Goal: Task Accomplishment & Management: Use online tool/utility

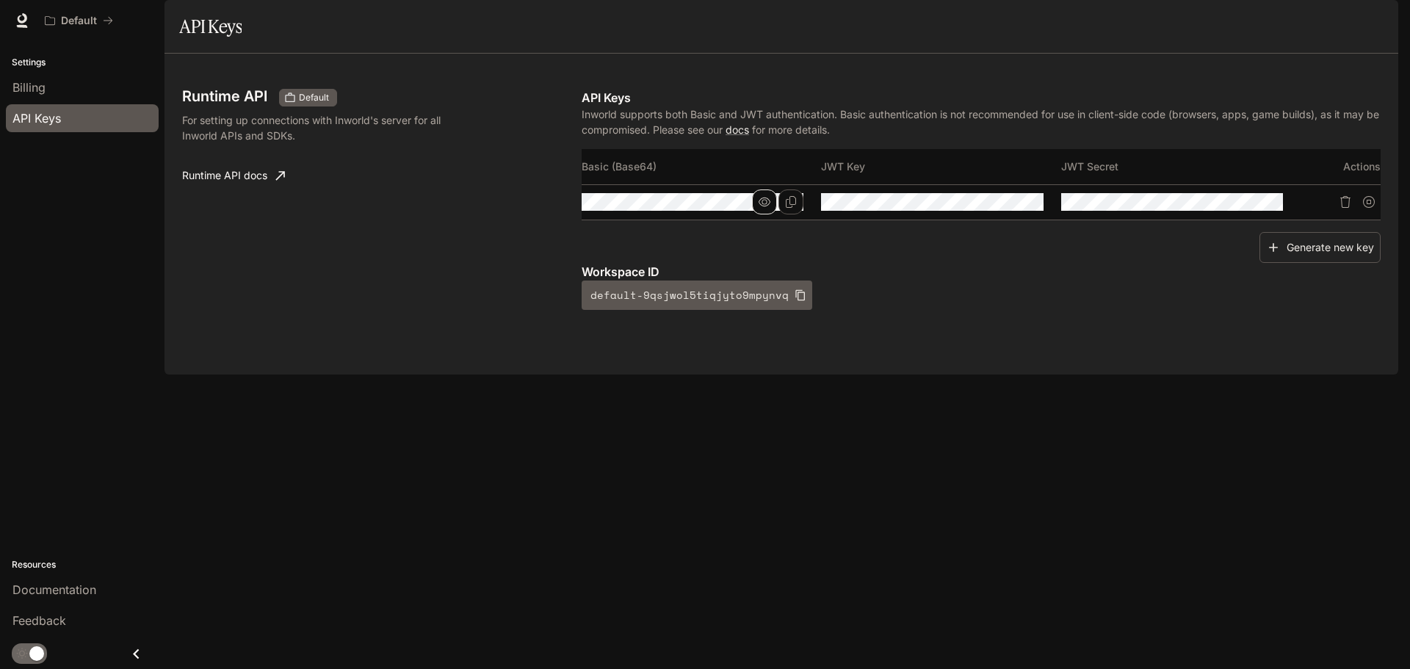
click at [767, 208] on icon "button" at bounding box center [764, 202] width 12 height 12
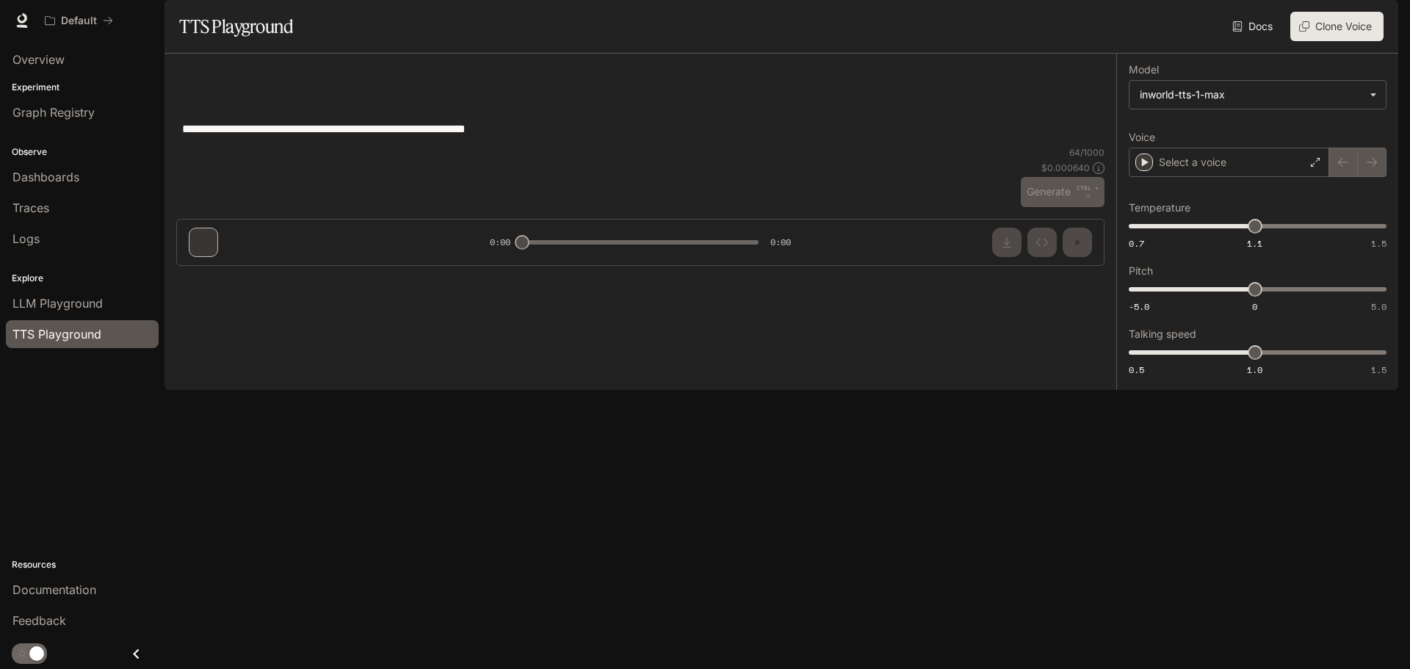
type input "**********"
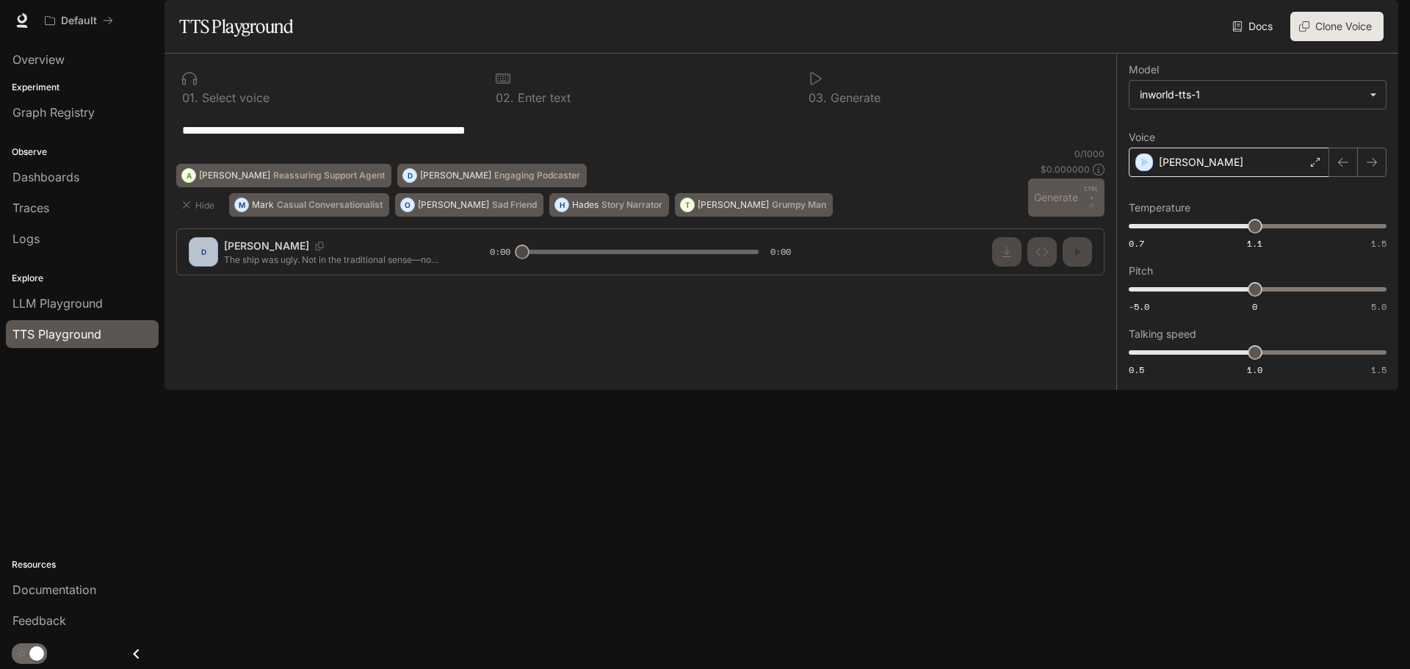
click at [1188, 177] on div "brian" at bounding box center [1228, 162] width 200 height 29
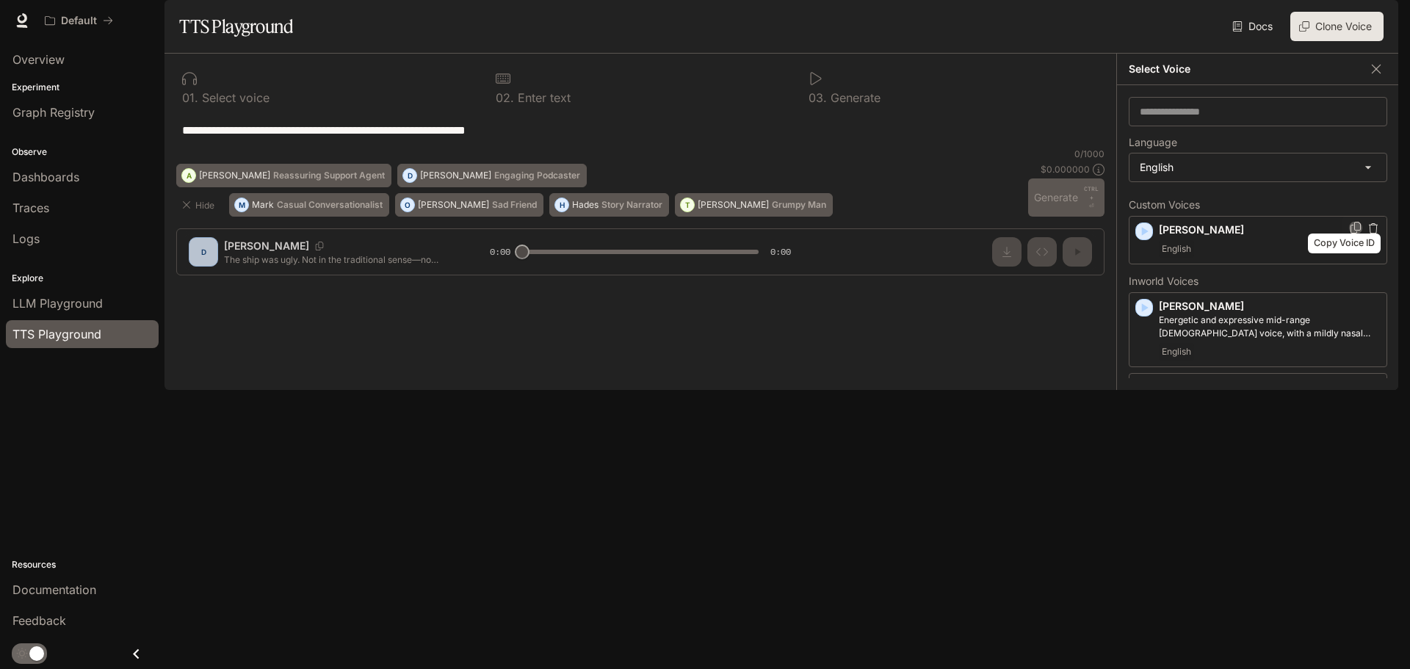
click at [1348, 233] on icon "Copy Voice ID" at bounding box center [1355, 228] width 15 height 12
click at [1189, 237] on p "brian" at bounding box center [1270, 229] width 222 height 15
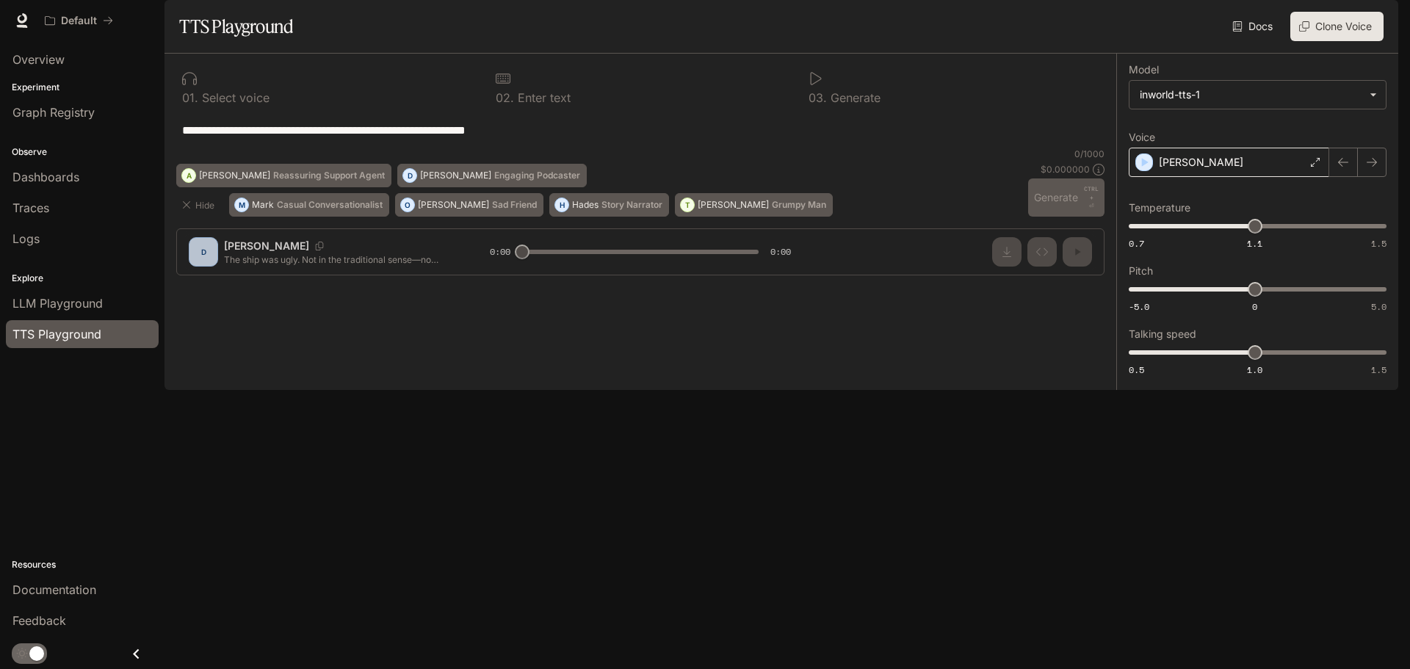
click at [1319, 177] on div "brian" at bounding box center [1228, 162] width 200 height 29
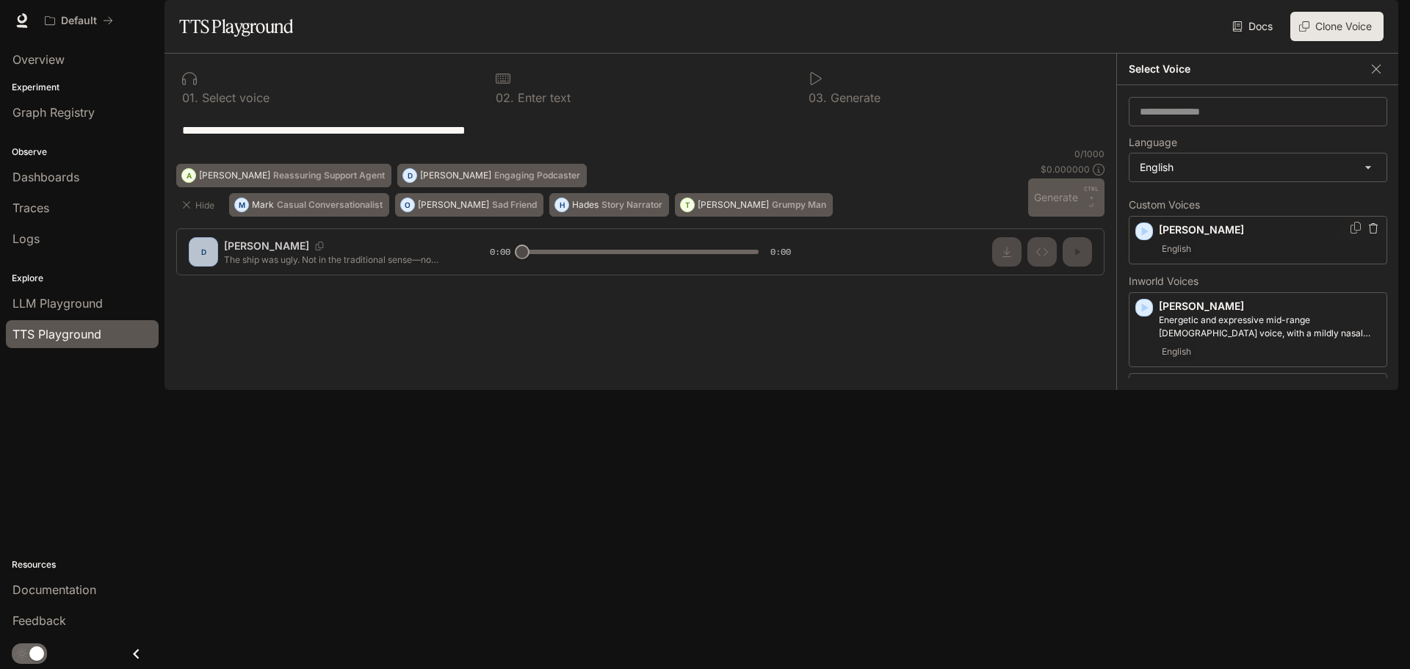
click at [1368, 233] on icon "button" at bounding box center [1373, 228] width 10 height 10
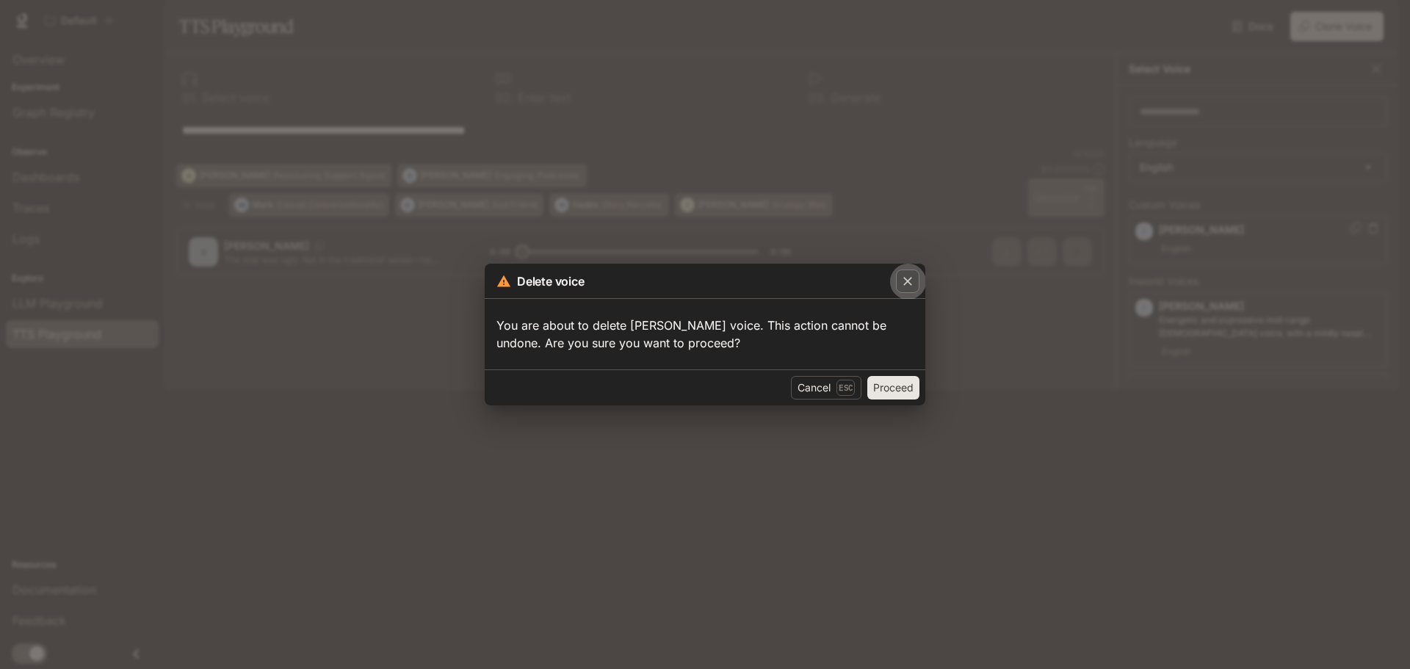
click at [916, 282] on div "button" at bounding box center [907, 280] width 23 height 23
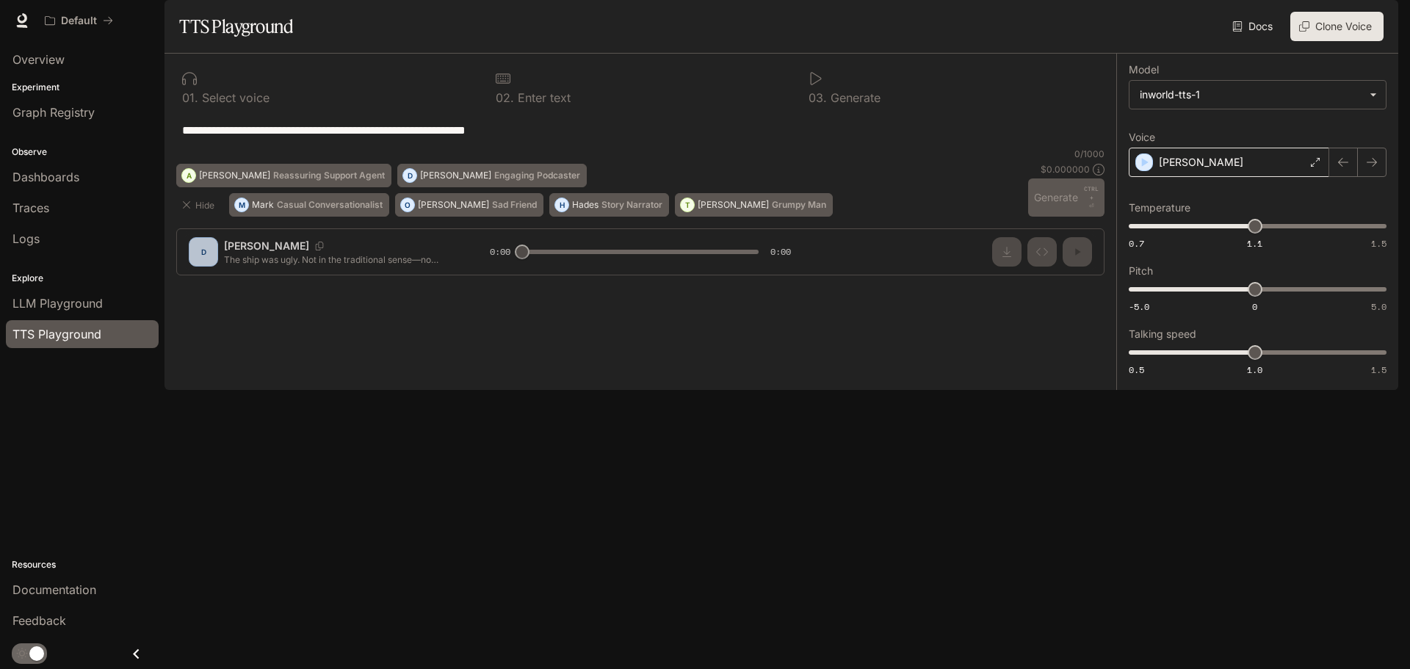
click at [1316, 167] on icon at bounding box center [1315, 162] width 9 height 9
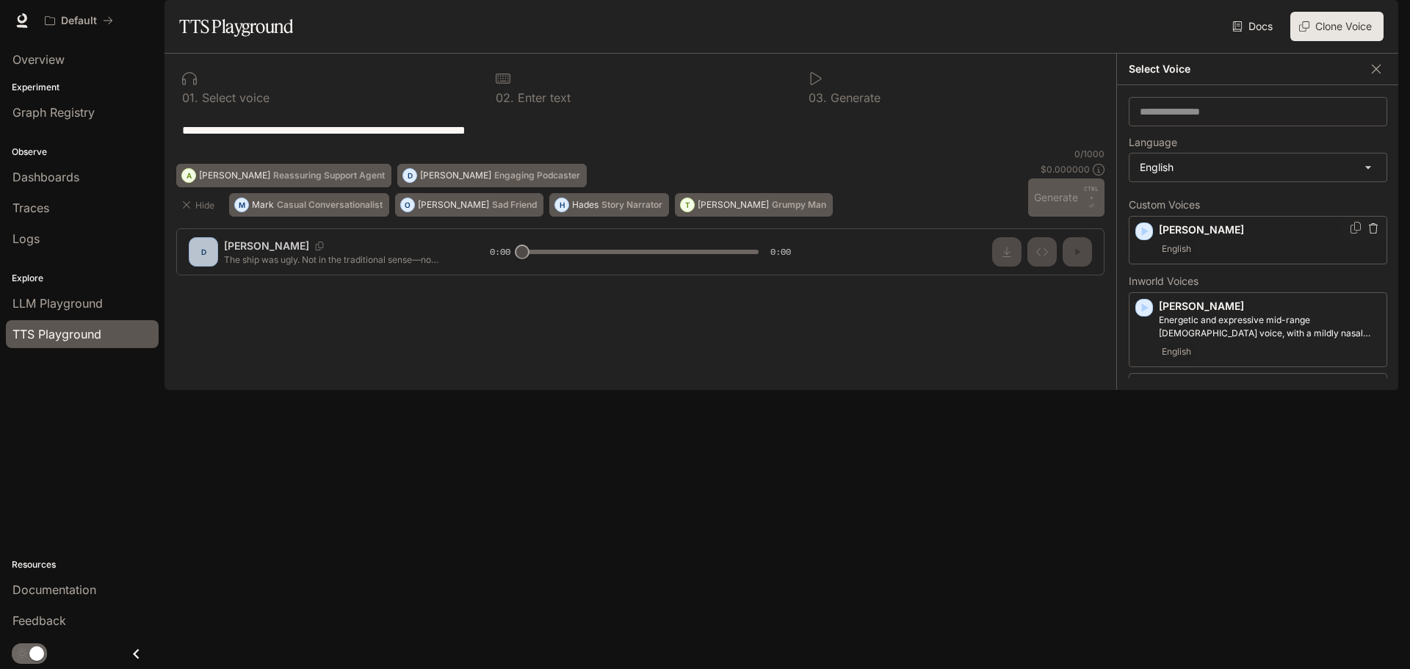
click at [1157, 264] on div "brian English" at bounding box center [1257, 240] width 258 height 48
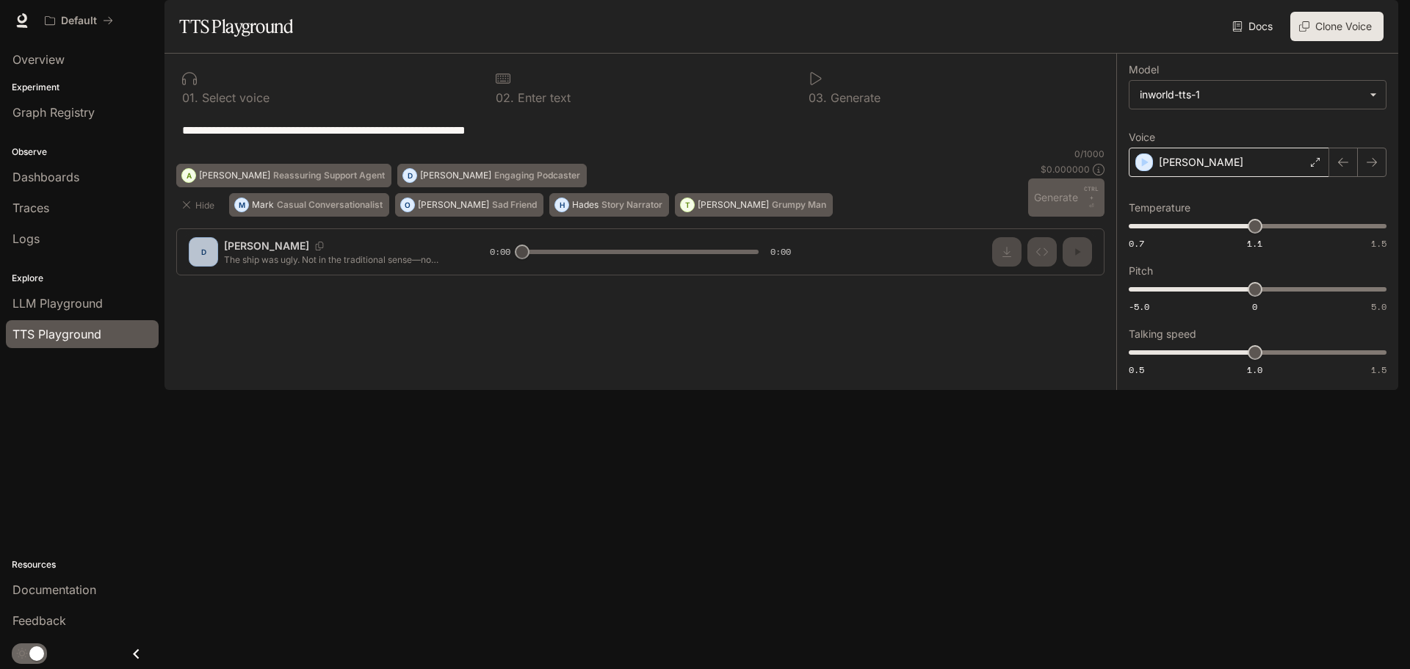
click at [1166, 170] on p "brian" at bounding box center [1201, 162] width 84 height 15
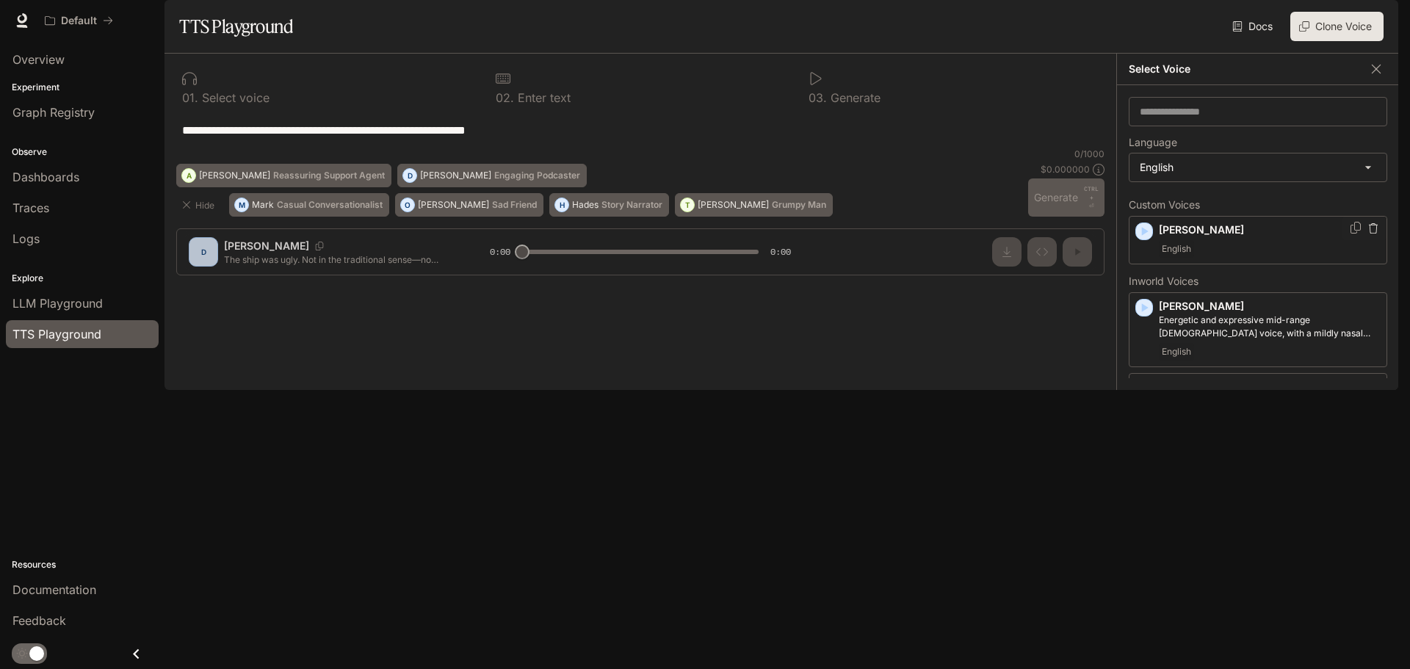
click at [1368, 233] on icon "button" at bounding box center [1373, 228] width 10 height 10
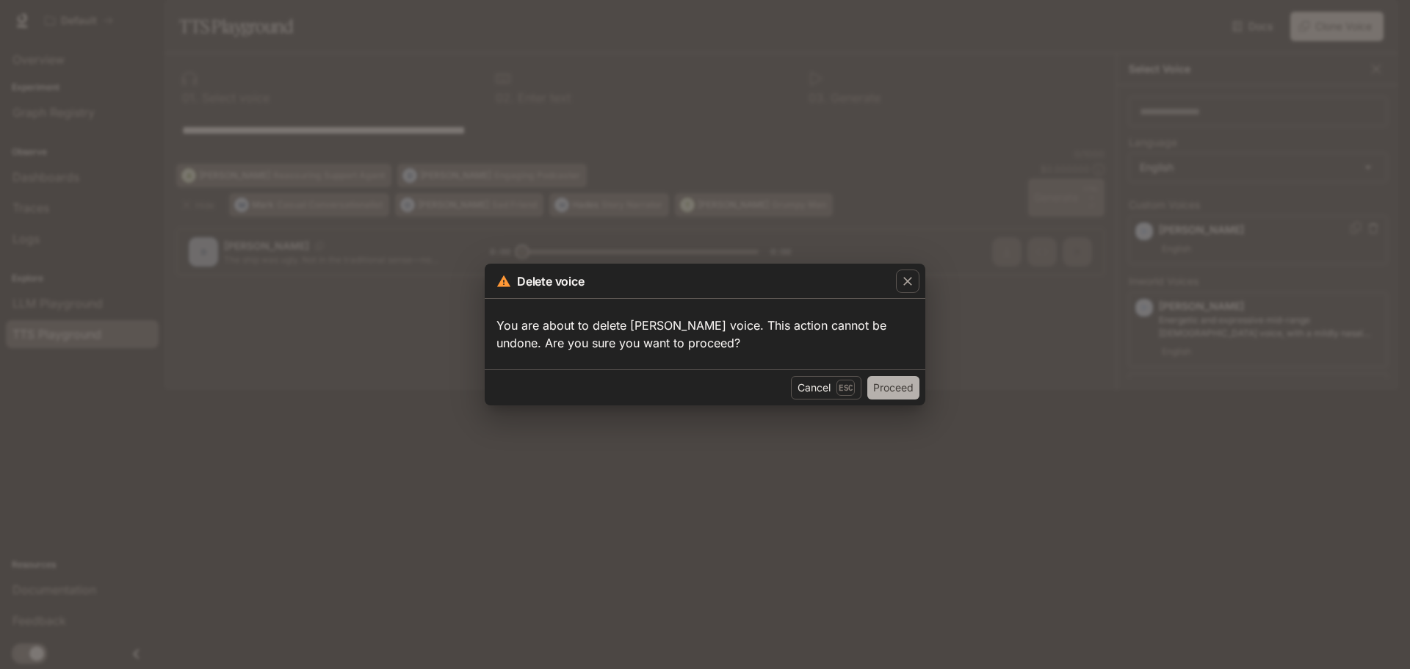
click at [902, 384] on button "Proceed" at bounding box center [893, 387] width 52 height 23
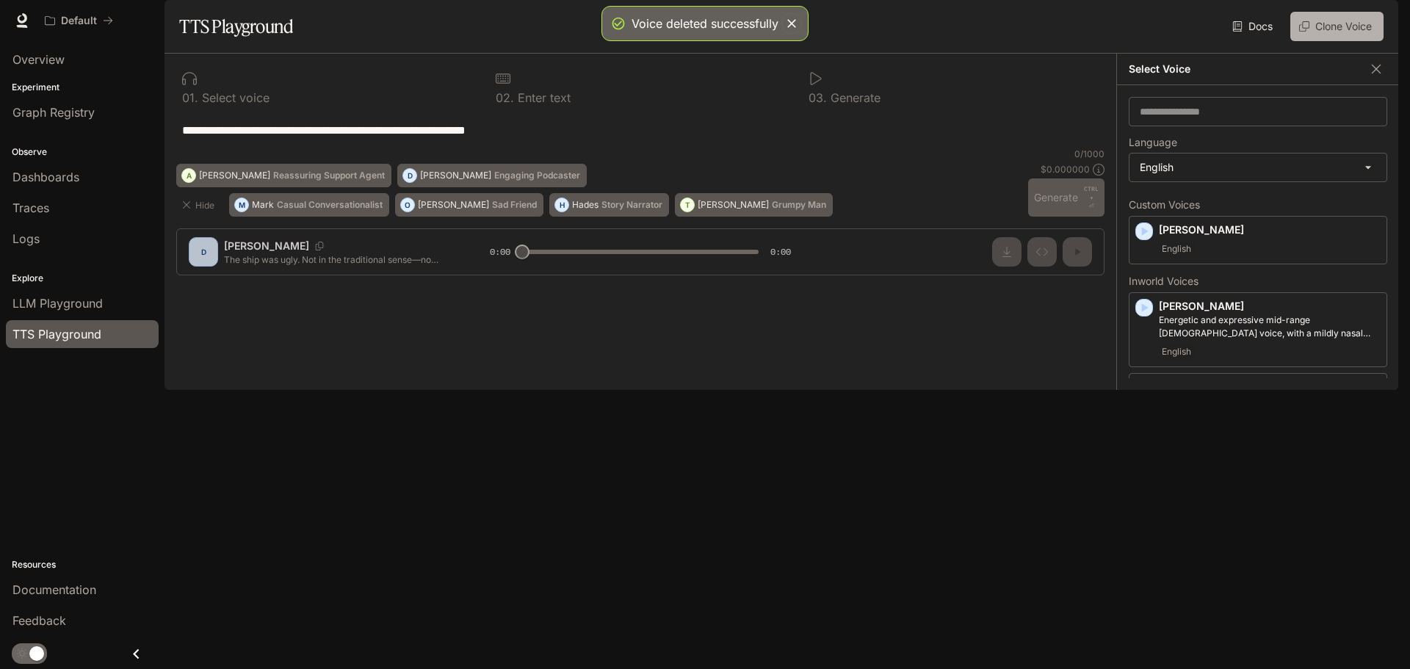
click at [1335, 41] on button "Clone Voice" at bounding box center [1336, 26] width 93 height 29
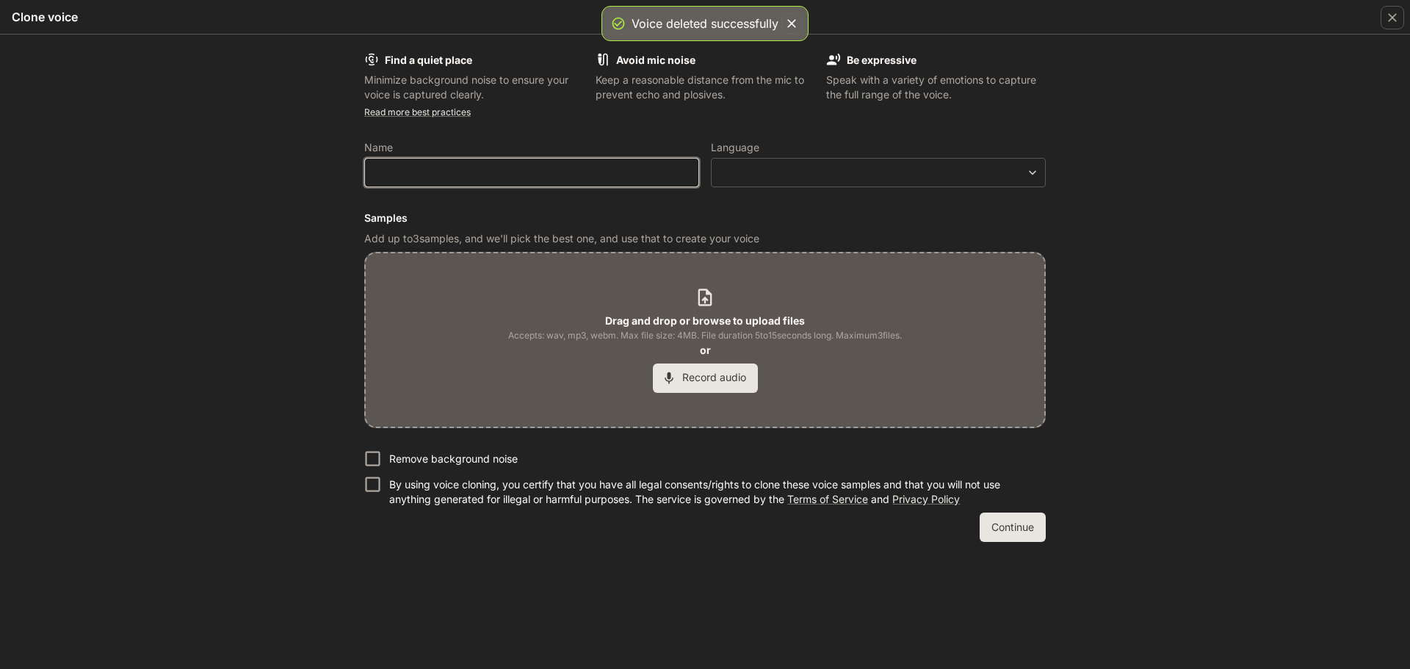
click at [447, 180] on input "text" at bounding box center [531, 172] width 333 height 15
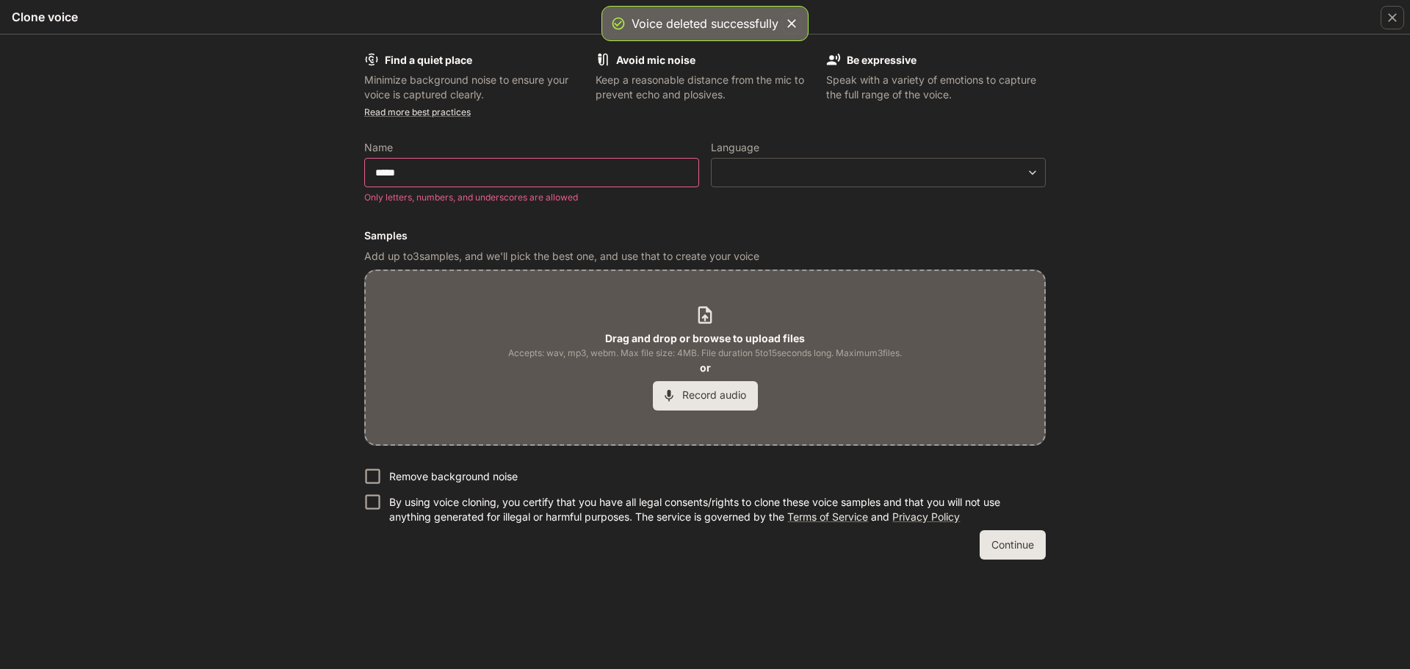
click at [546, 222] on form "Find a quiet place Minimize background noise to ensure your voice is captured c…" at bounding box center [704, 305] width 681 height 507
click at [407, 202] on p "Only letters, numbers, and underscores are allowed" at bounding box center [526, 197] width 325 height 15
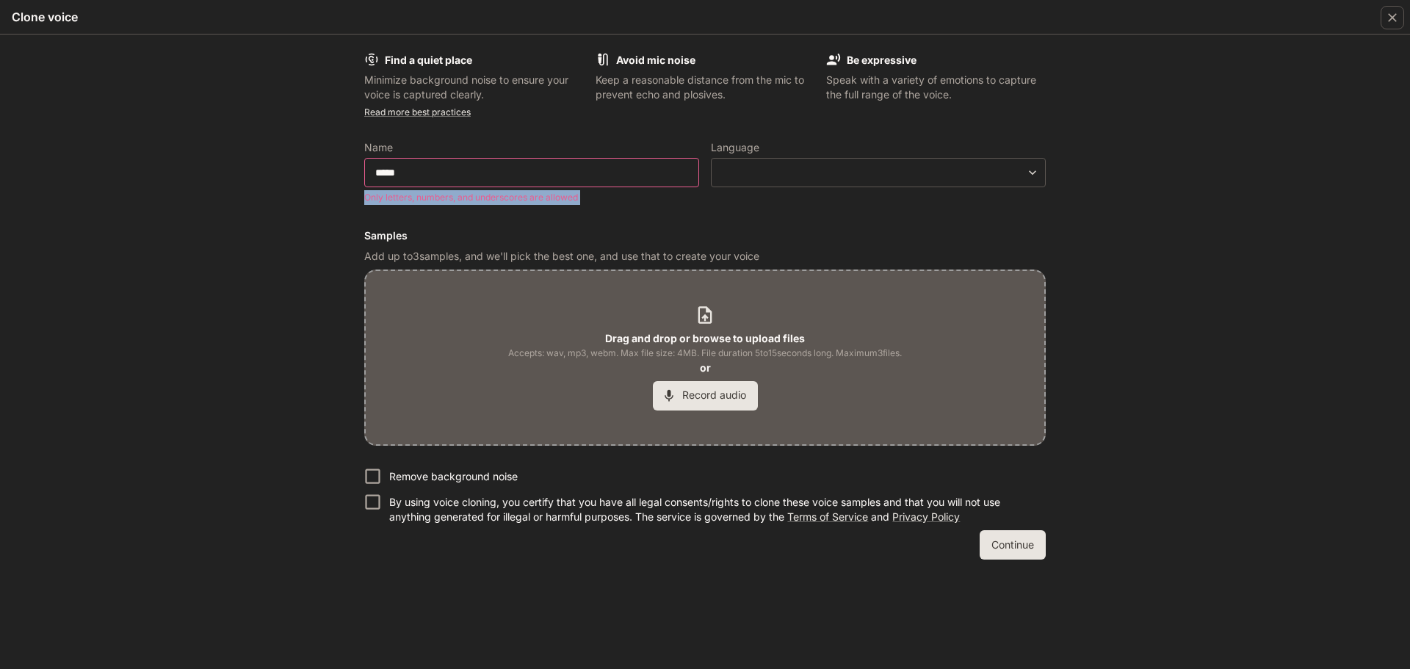
click at [407, 202] on p "Only letters, numbers, and underscores are allowed" at bounding box center [526, 197] width 325 height 15
click at [406, 173] on input "*****" at bounding box center [531, 172] width 333 height 15
click at [377, 175] on input "*****" at bounding box center [531, 172] width 333 height 15
click at [434, 178] on input "*****" at bounding box center [531, 172] width 333 height 15
click at [586, 236] on h6 "Samples" at bounding box center [704, 235] width 681 height 15
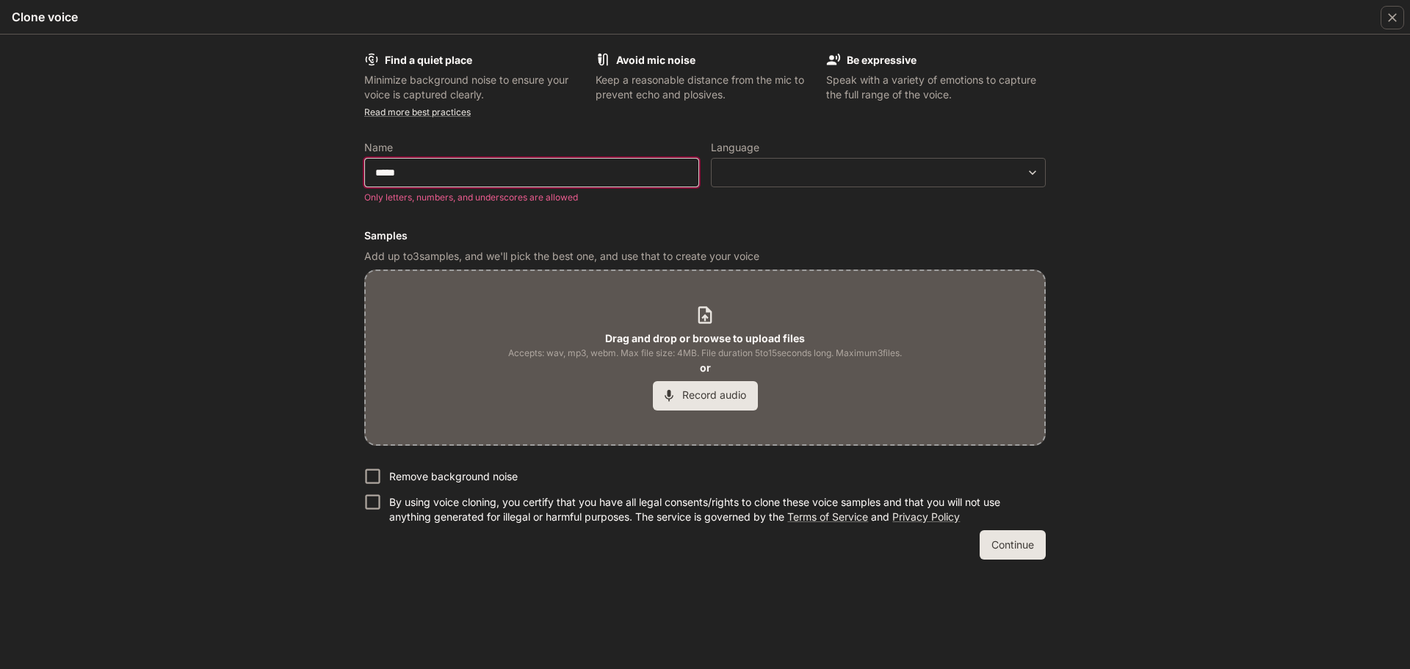
drag, startPoint x: 413, startPoint y: 174, endPoint x: 382, endPoint y: 181, distance: 31.5
click at [382, 181] on div "***** ​" at bounding box center [531, 172] width 335 height 29
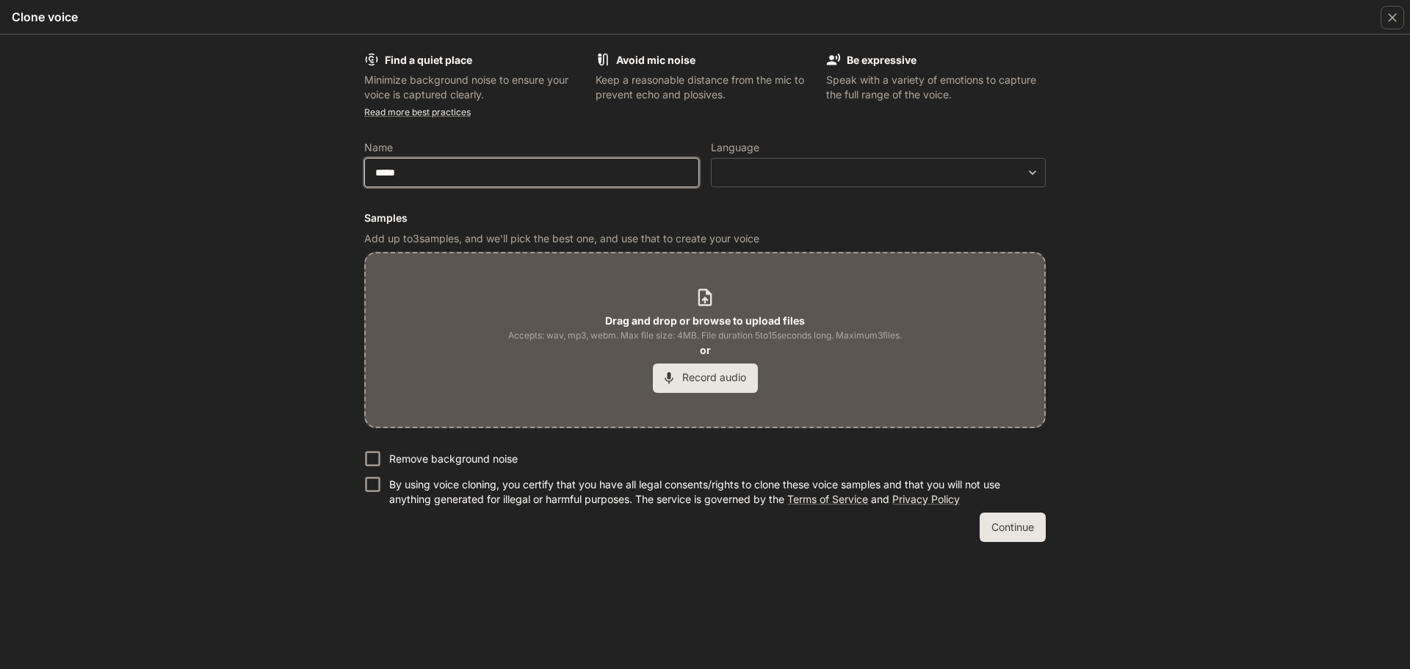
drag, startPoint x: 441, startPoint y: 173, endPoint x: 361, endPoint y: 175, distance: 80.1
click at [361, 175] on div "Find a quiet place Minimize background noise to ensure your voice is captured c…" at bounding box center [704, 296] width 705 height 513
type input "*****"
click at [549, 198] on form "Find a quiet place Minimize background noise to ensure your voice is captured c…" at bounding box center [704, 297] width 681 height 490
click at [756, 168] on body "**********" at bounding box center [705, 334] width 1410 height 669
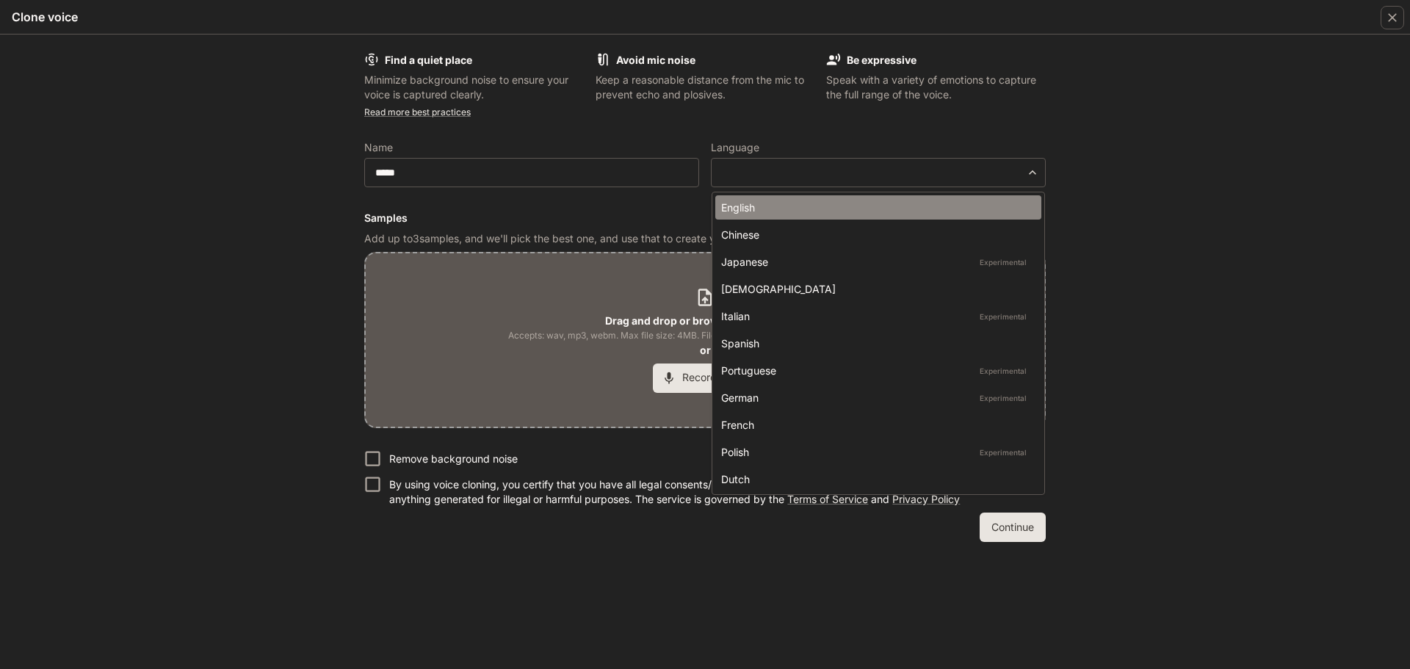
click at [738, 207] on div "English" at bounding box center [875, 207] width 308 height 15
type input "*****"
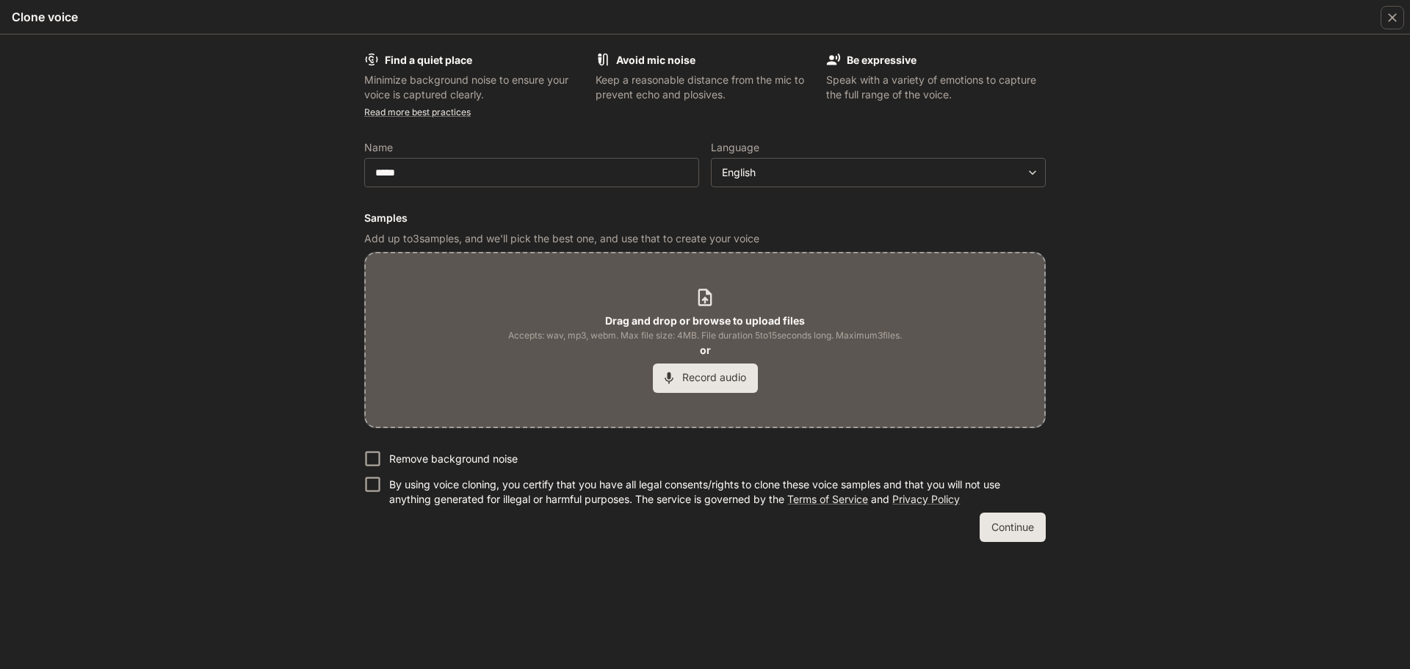
click at [704, 369] on button "Record audio" at bounding box center [705, 377] width 105 height 29
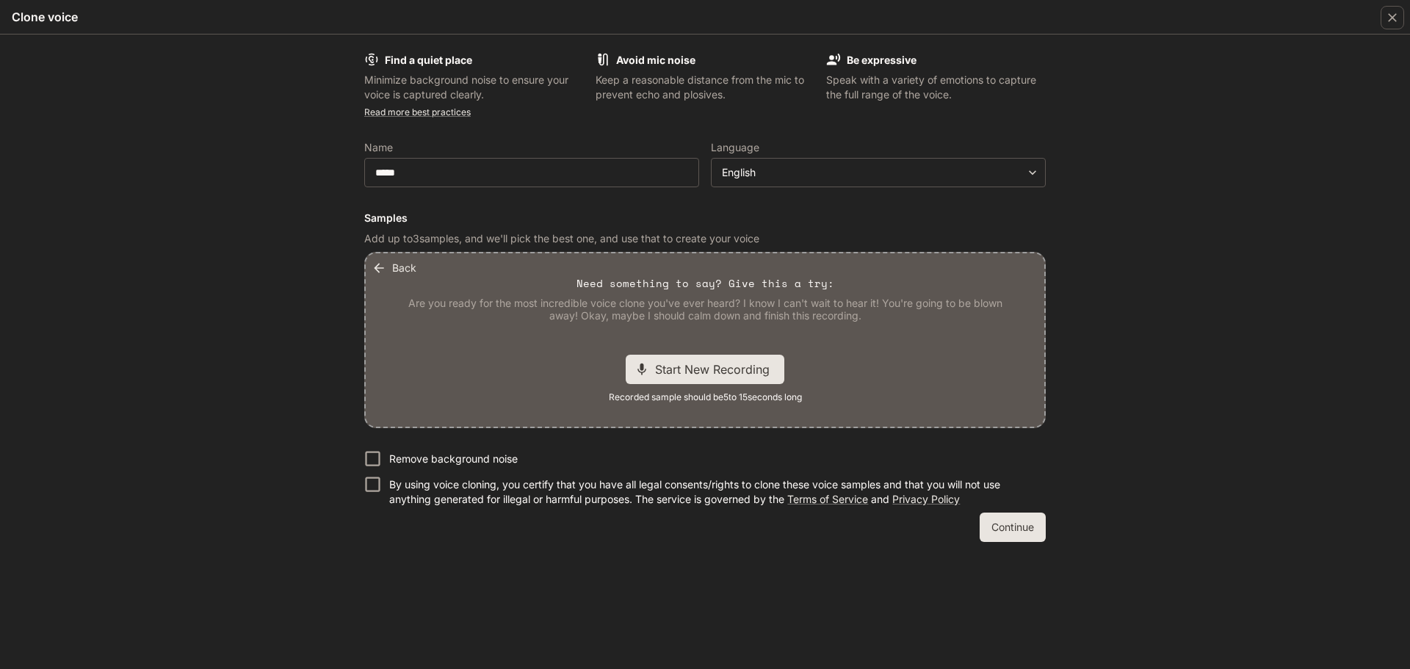
click at [377, 262] on icon "button" at bounding box center [379, 268] width 15 height 15
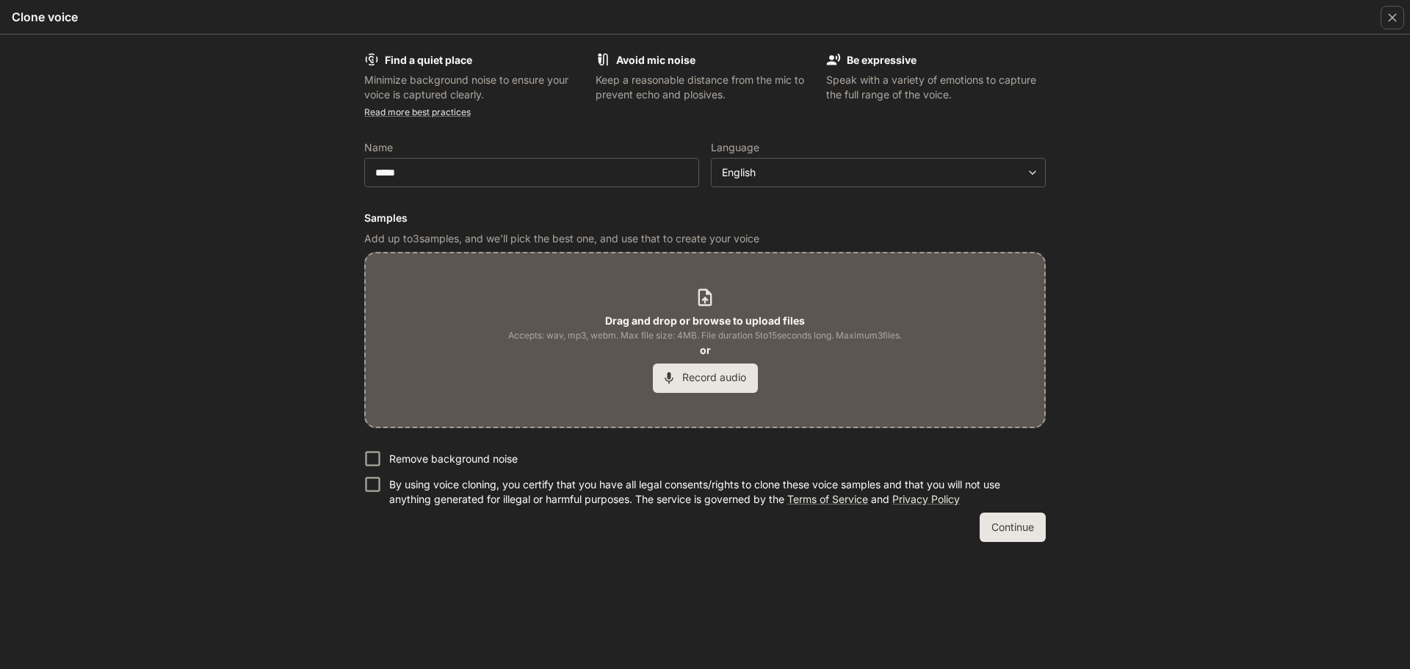
click at [667, 323] on b "Drag and drop or browse to upload files" at bounding box center [705, 320] width 200 height 12
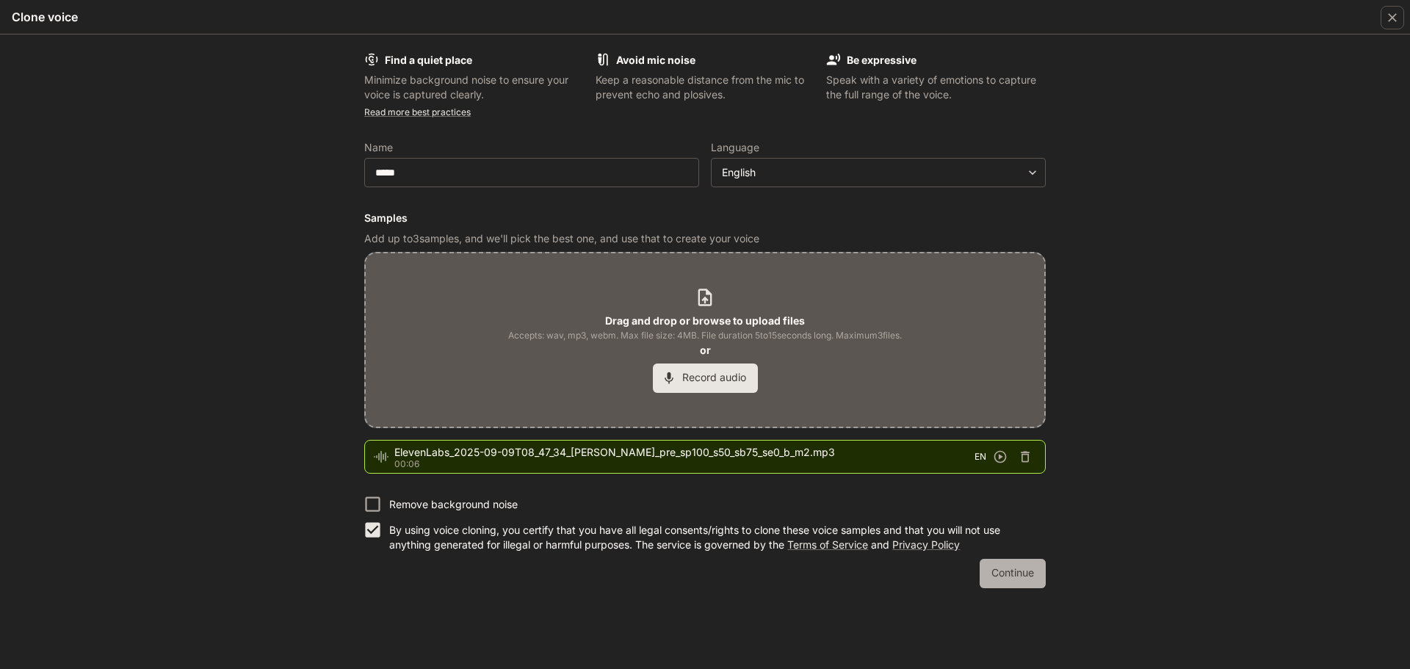
click at [1011, 573] on button "Continue" at bounding box center [1012, 573] width 66 height 29
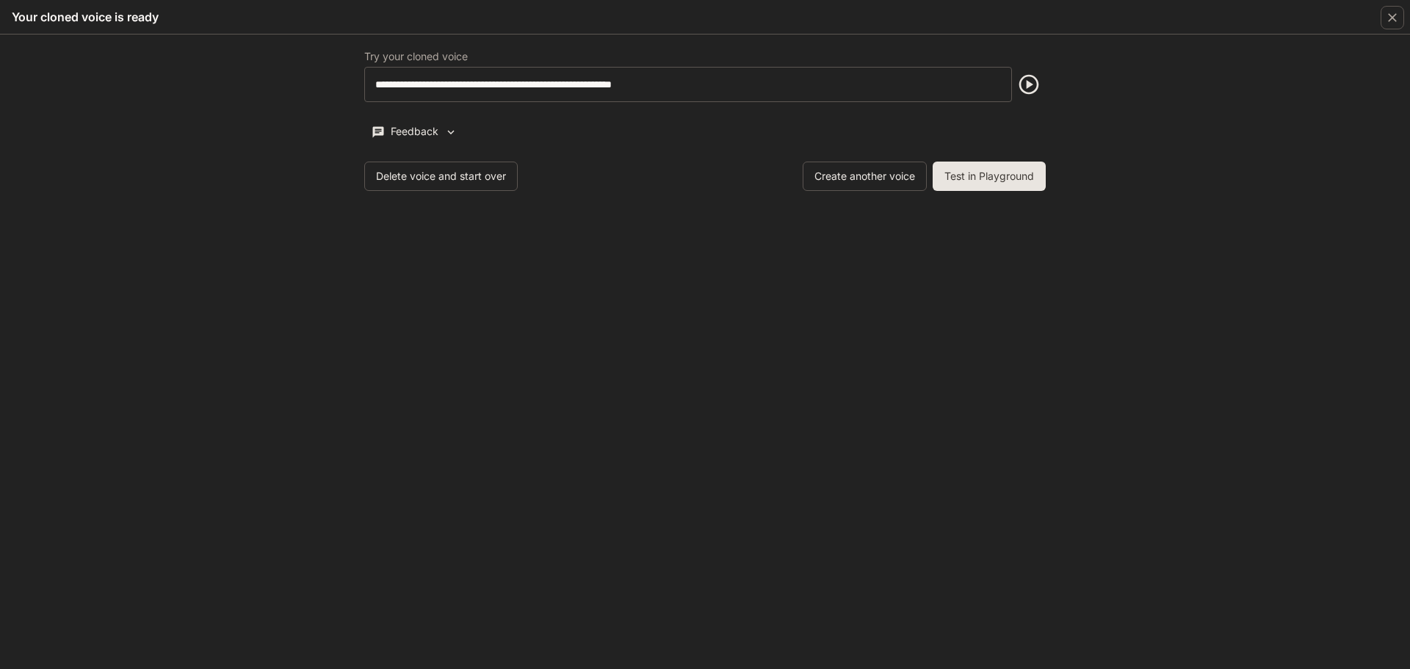
click at [1010, 181] on button "Test in Playground" at bounding box center [988, 176] width 113 height 29
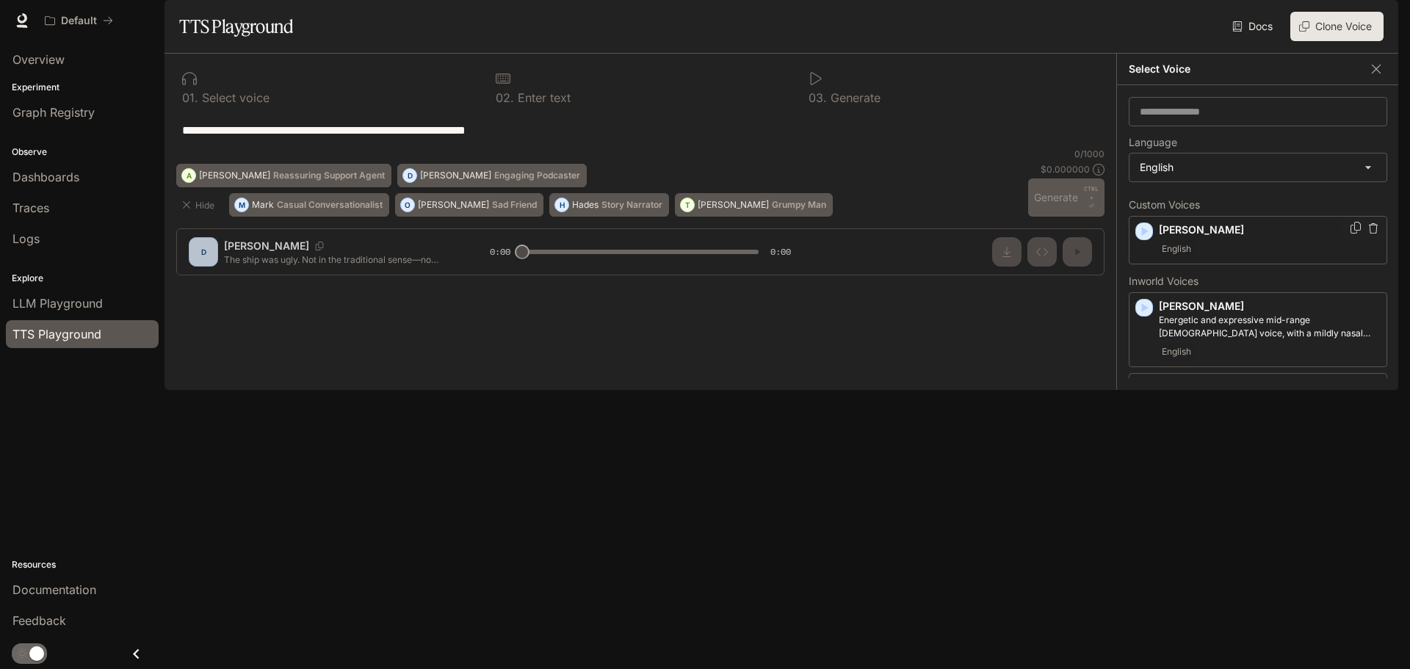
click at [1348, 233] on icon "Copy Voice ID" at bounding box center [1355, 228] width 15 height 12
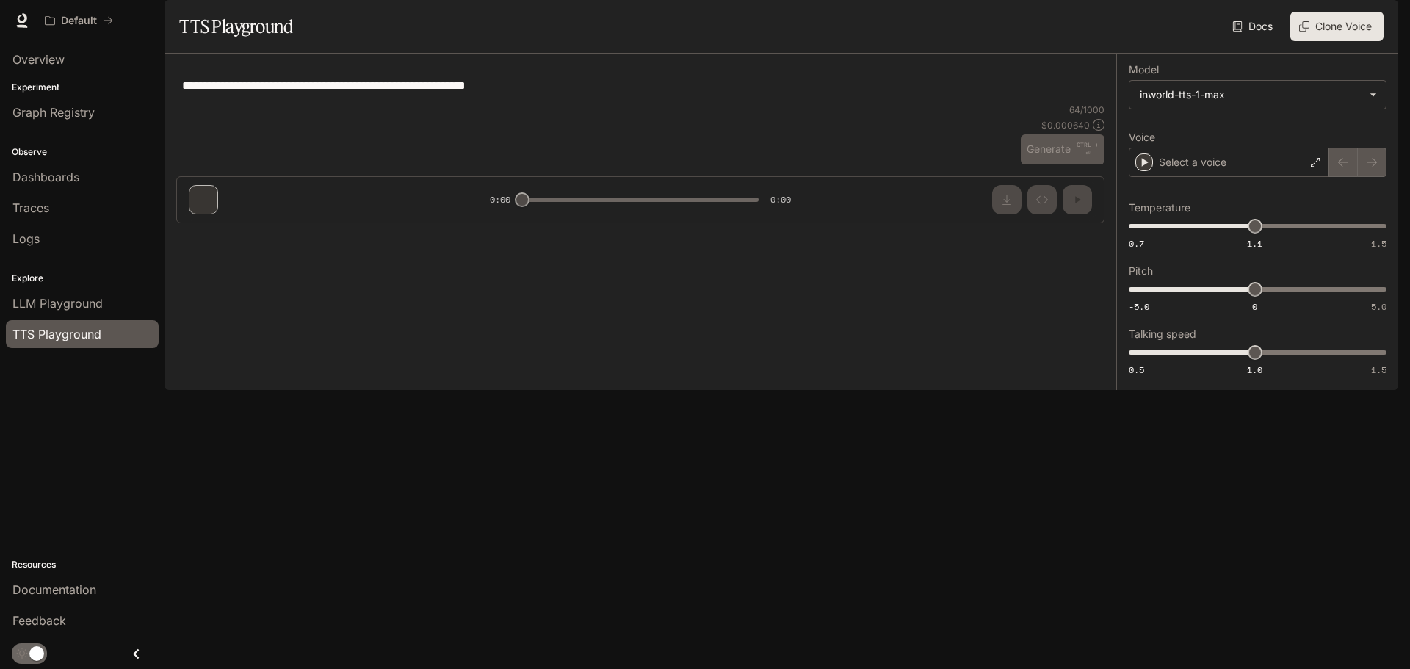
type input "**********"
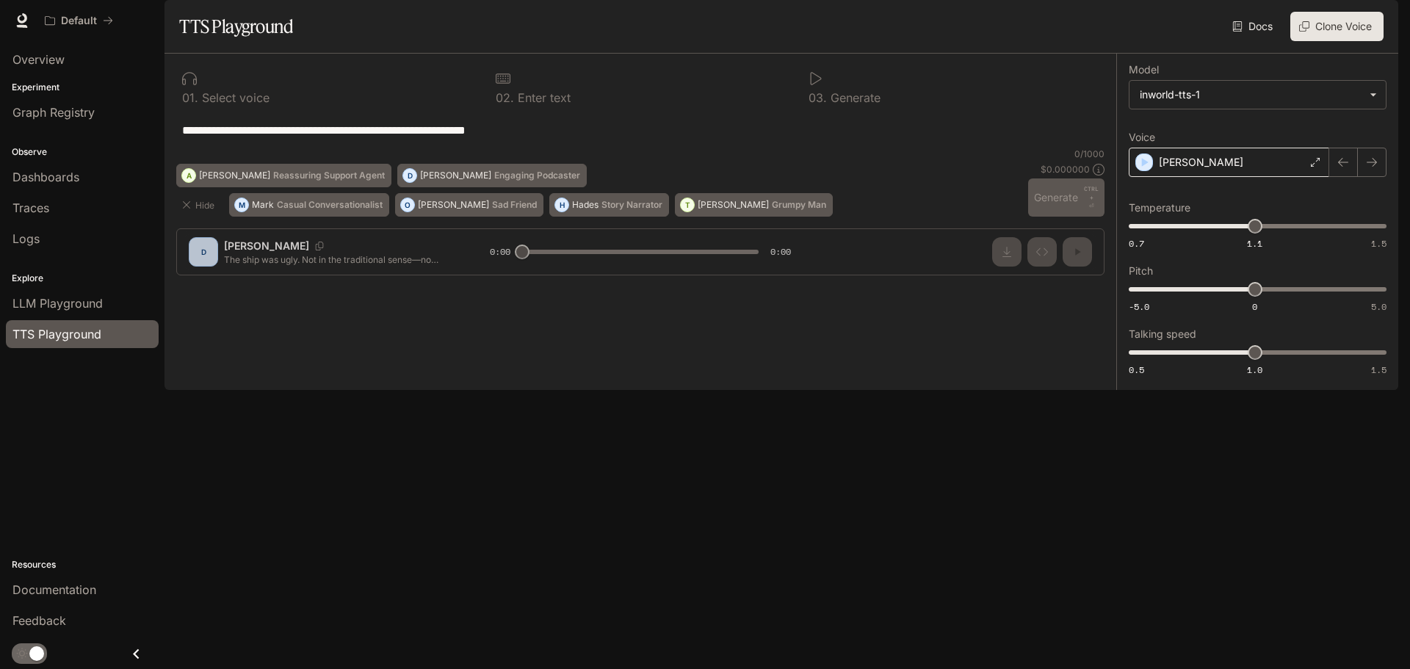
click at [1257, 177] on div "BRIAN" at bounding box center [1228, 162] width 200 height 29
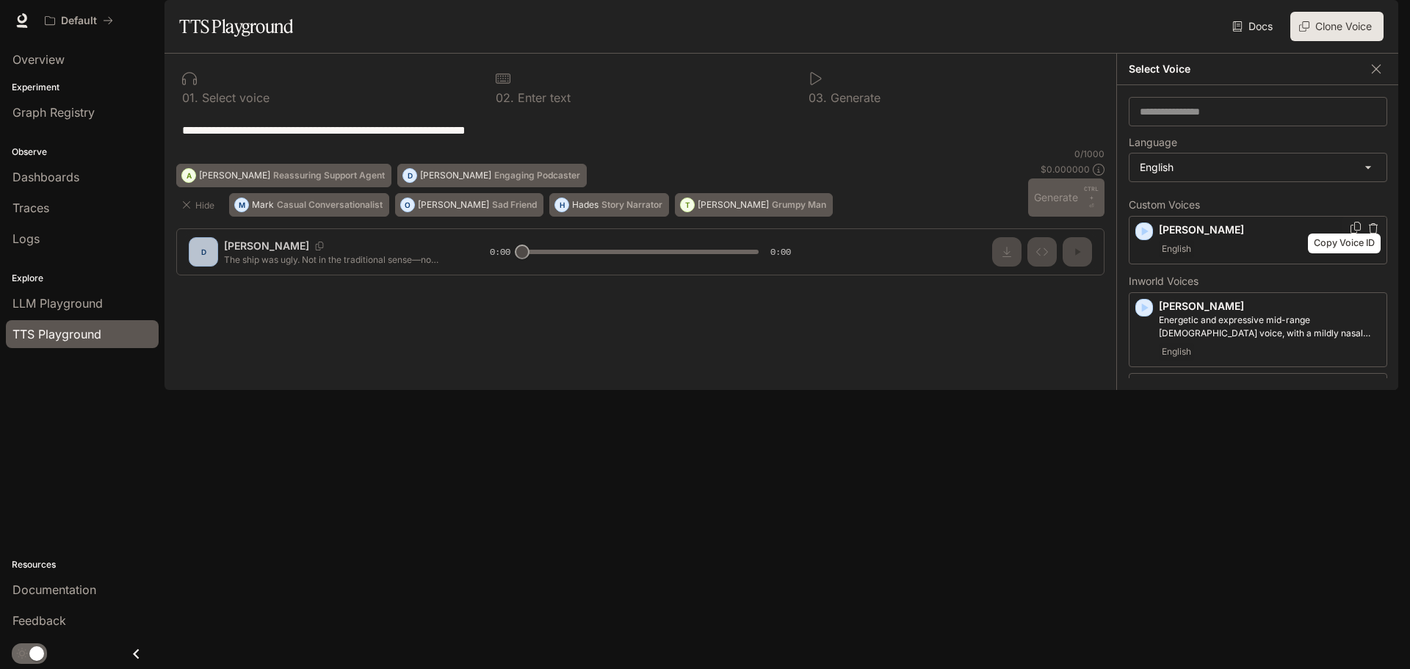
click at [1348, 233] on icon "Copy Voice ID" at bounding box center [1355, 228] width 15 height 12
click at [1140, 239] on icon "button" at bounding box center [1144, 231] width 15 height 15
click at [358, 148] on div "* ​" at bounding box center [640, 129] width 916 height 35
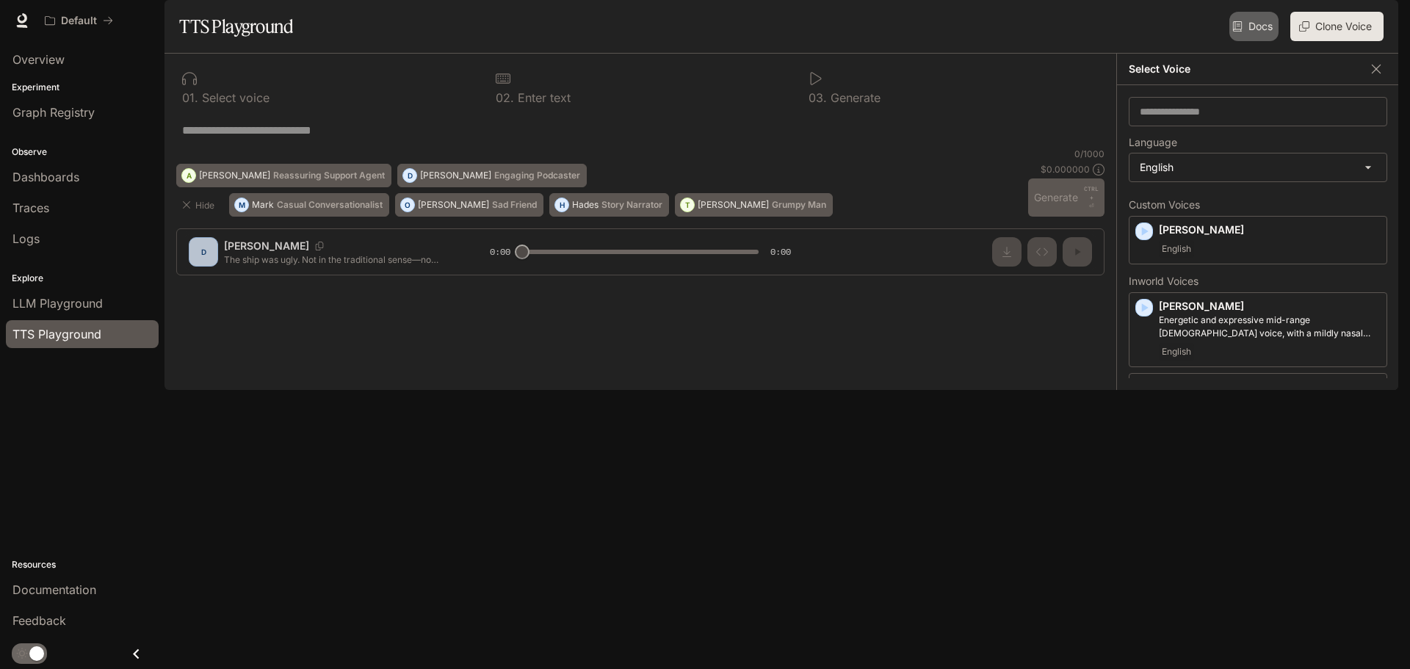
click at [1253, 41] on link "Docs" at bounding box center [1253, 26] width 49 height 29
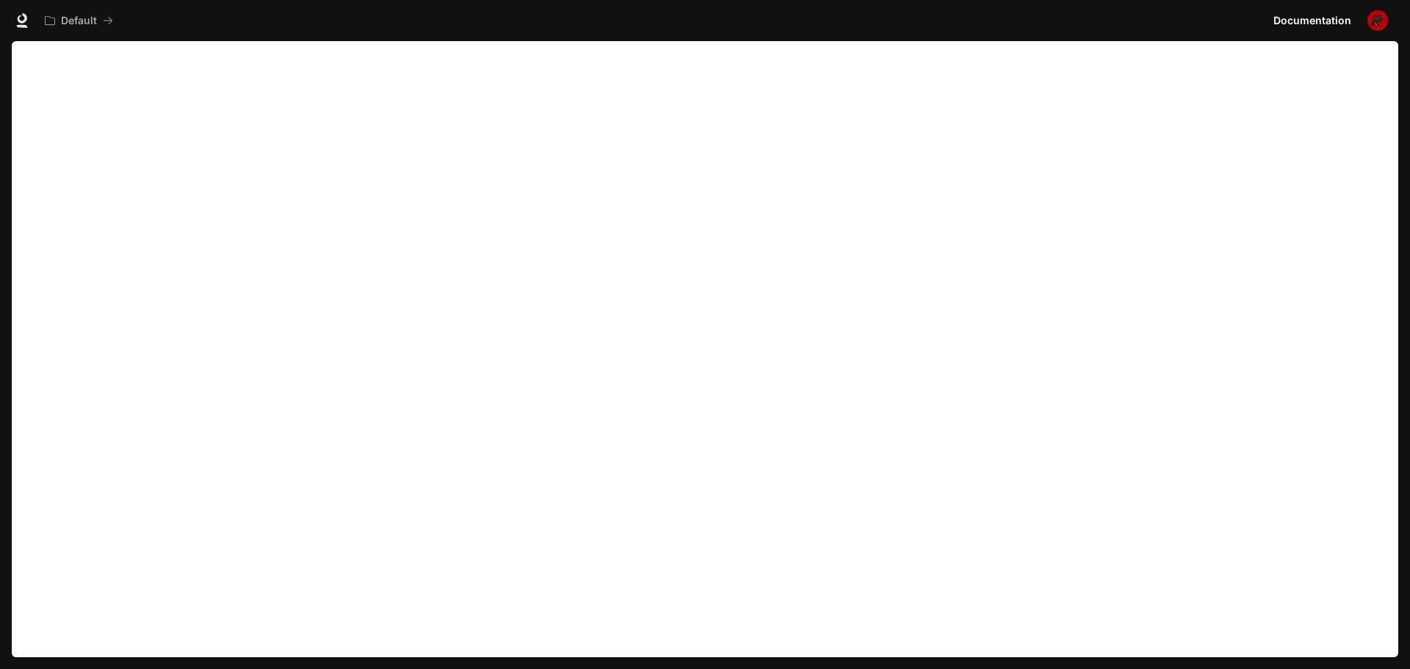
click at [1378, 9] on button "button" at bounding box center [1377, 20] width 29 height 29
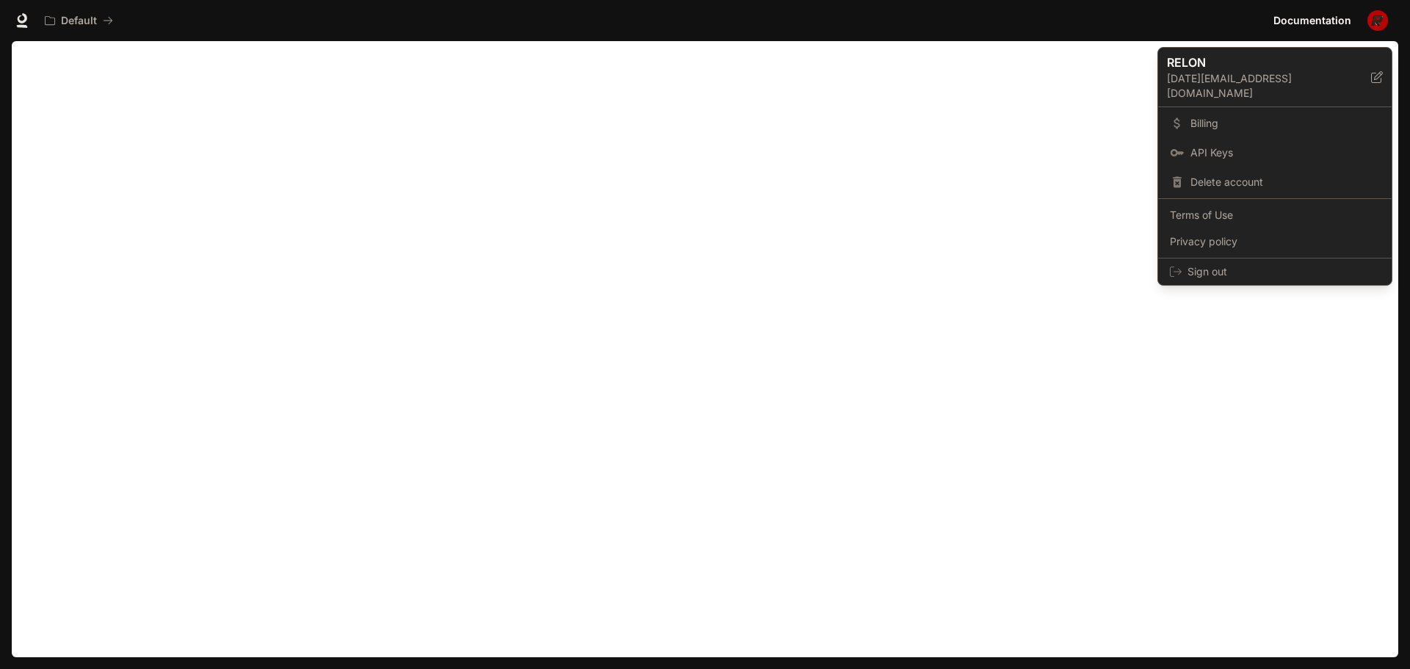
click at [21, 22] on div at bounding box center [705, 334] width 1410 height 669
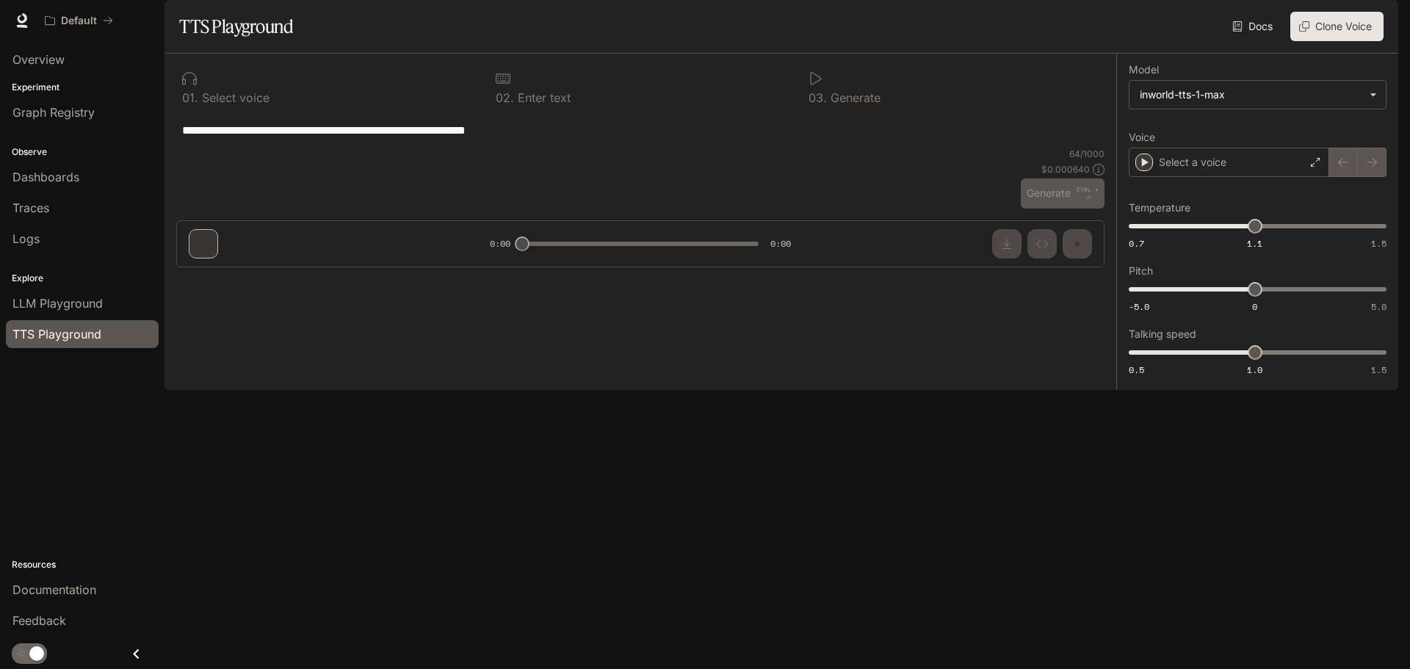
type input "**********"
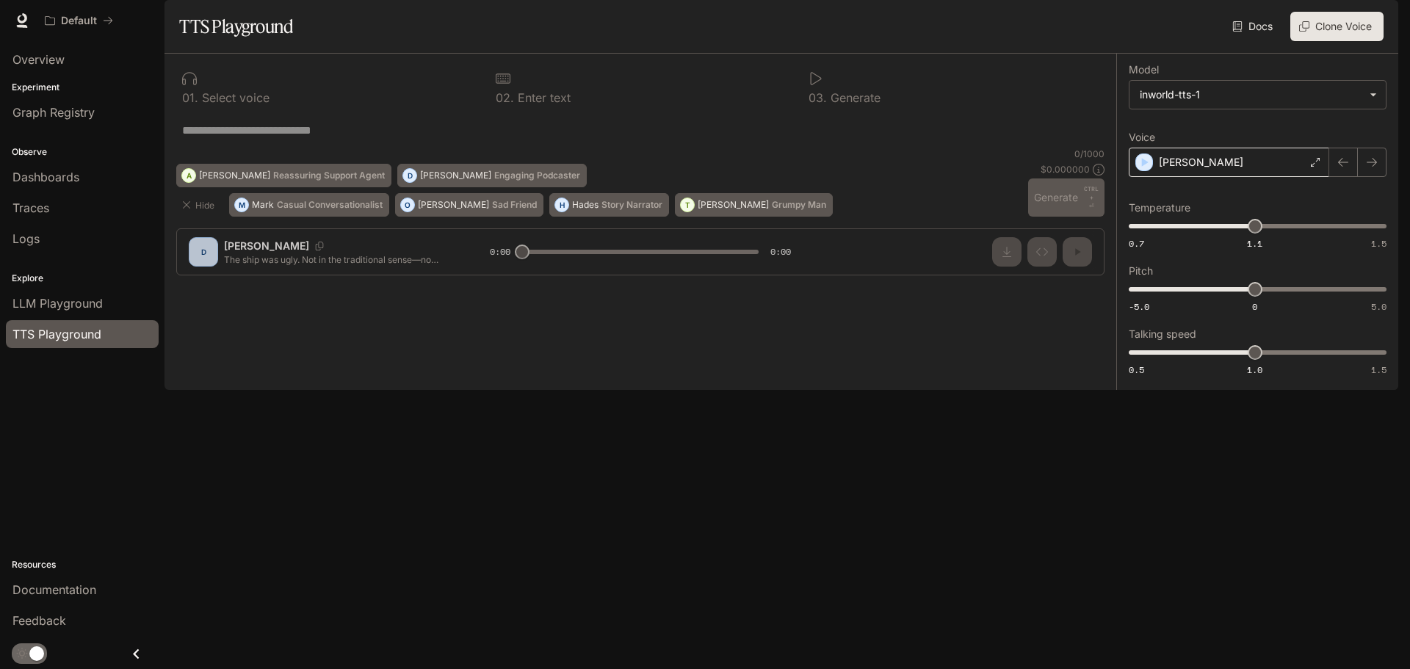
click at [1197, 177] on div "BRIAN" at bounding box center [1228, 162] width 200 height 29
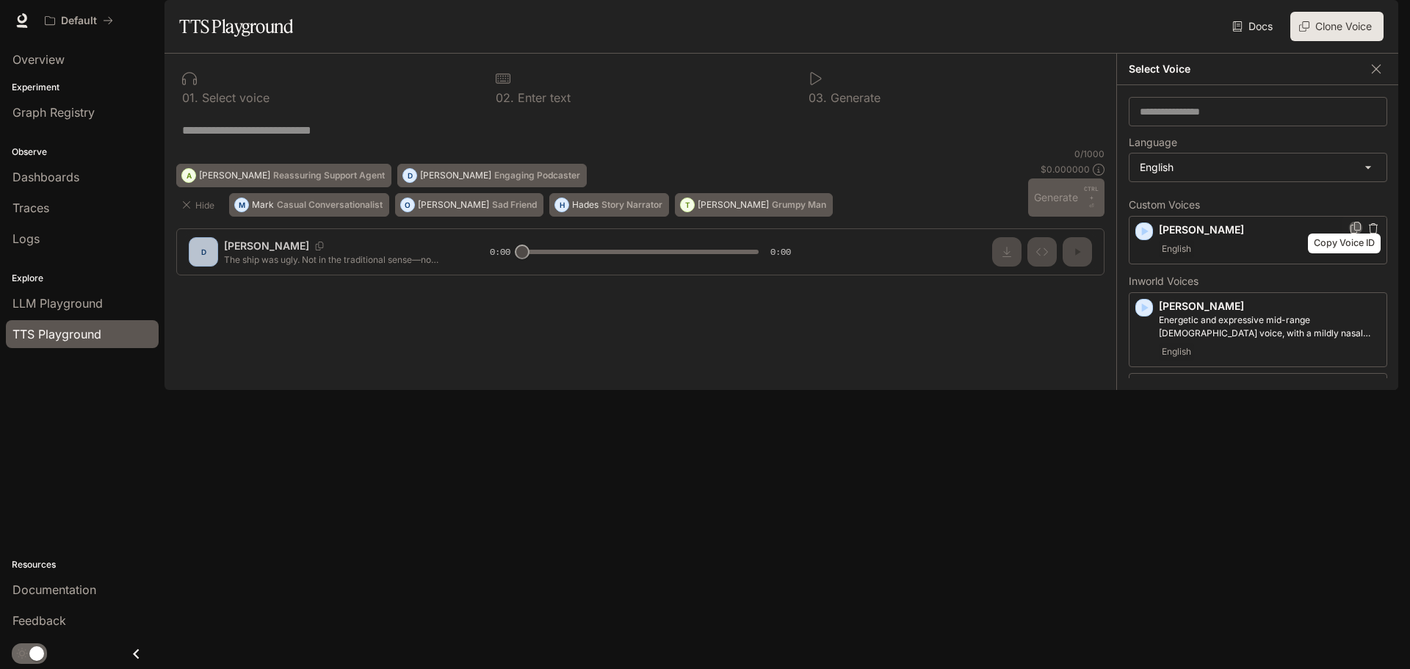
click at [1350, 233] on icon "Copy Voice ID" at bounding box center [1355, 228] width 10 height 12
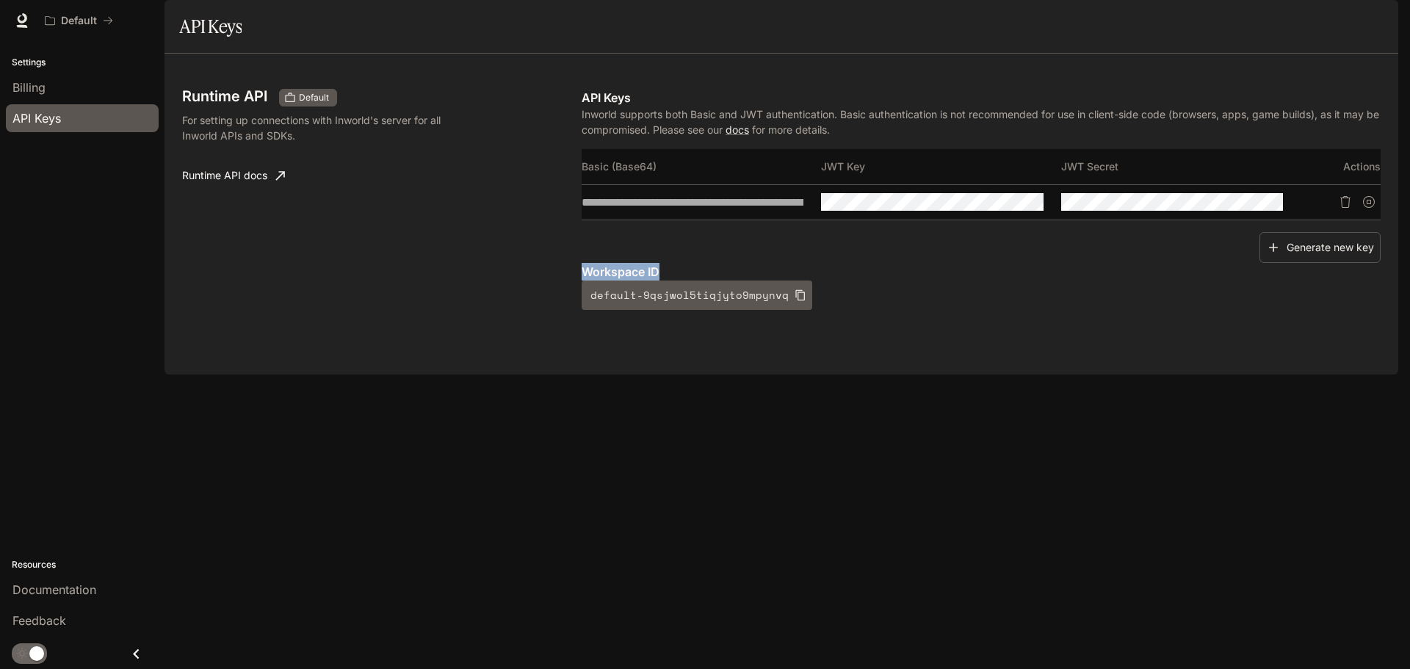
drag, startPoint x: 581, startPoint y: 311, endPoint x: 673, endPoint y: 311, distance: 91.0
click at [673, 280] on p "Workspace ID" at bounding box center [980, 272] width 799 height 18
drag, startPoint x: 581, startPoint y: 207, endPoint x: 675, endPoint y: 213, distance: 93.4
click at [675, 184] on th "Basic (Base64)" at bounding box center [700, 166] width 239 height 35
copy th "Basic (Base64)"
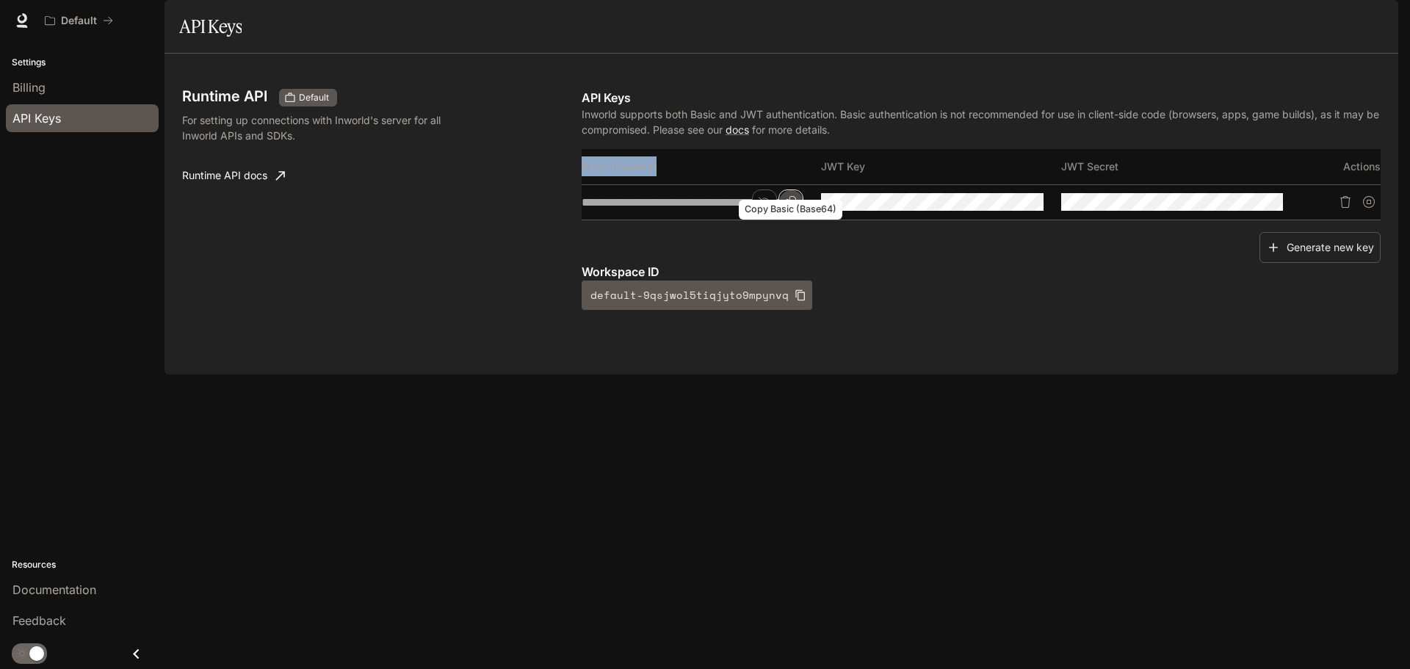
click at [789, 208] on icon "Copy Basic (Base64)" at bounding box center [791, 202] width 12 height 12
drag, startPoint x: 673, startPoint y: 308, endPoint x: 582, endPoint y: 310, distance: 90.3
click at [582, 280] on p "Workspace ID" at bounding box center [980, 272] width 799 height 18
copy p "Workspace ID"
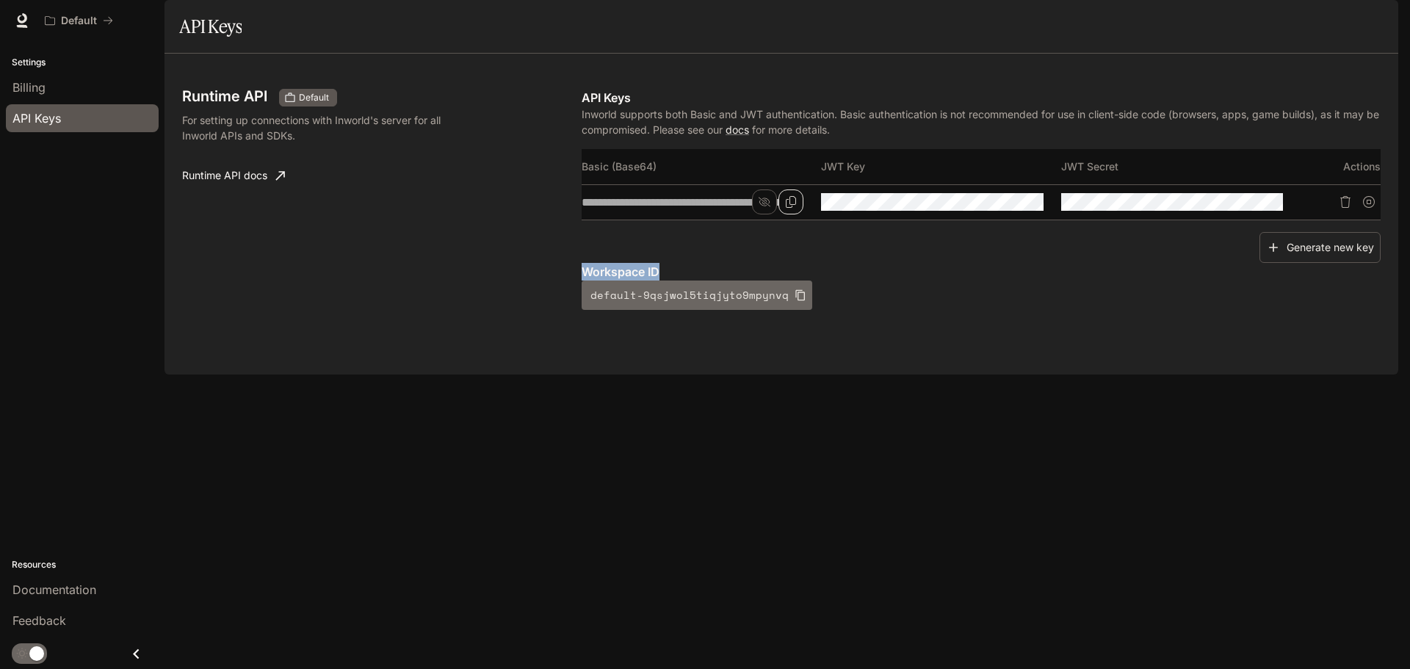
click at [778, 310] on button "default-9qsjwol5tiqjyto9mpynvq" at bounding box center [696, 294] width 231 height 29
click at [786, 310] on button "default-9qsjwol5tiqjyto9mpynvq" at bounding box center [696, 294] width 231 height 29
drag, startPoint x: 652, startPoint y: 60, endPoint x: 501, endPoint y: 9, distance: 159.7
click at [651, 41] on div "API Keys" at bounding box center [781, 26] width 1204 height 29
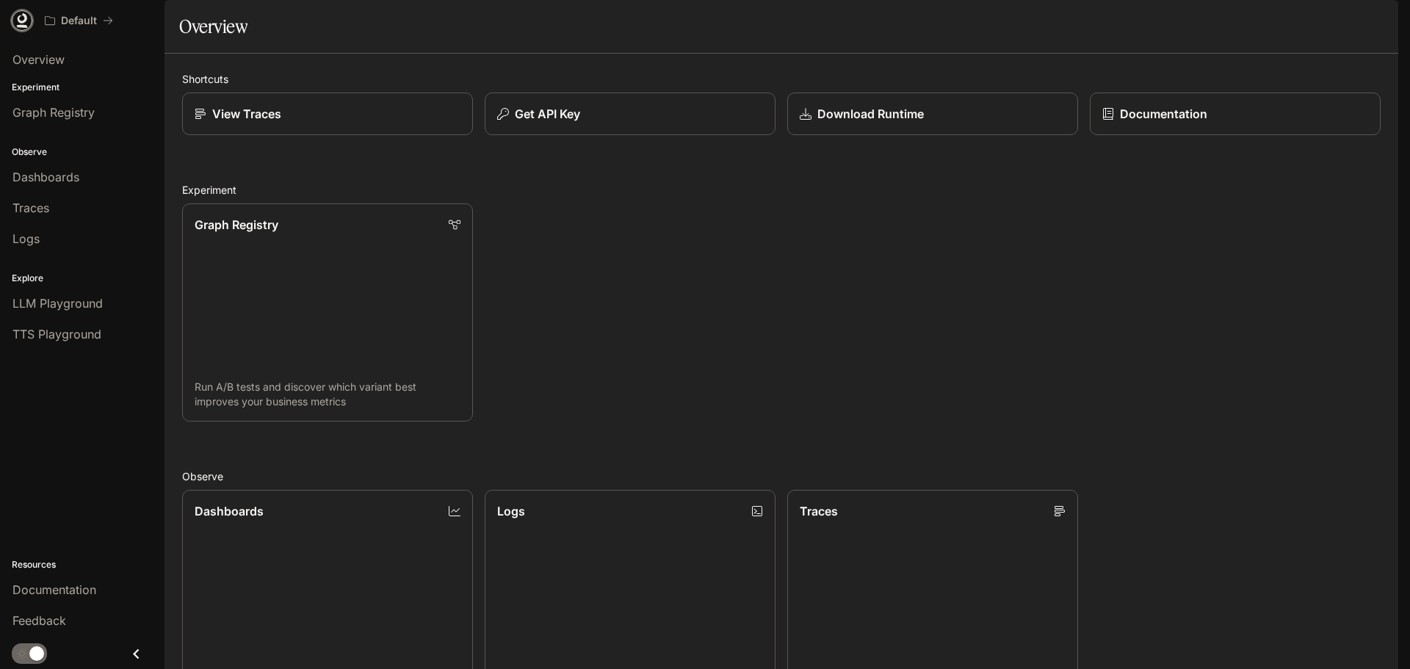
click at [19, 18] on icon at bounding box center [23, 18] width 10 height 10
click at [611, 46] on section "Overview" at bounding box center [780, 27] width 1233 height 54
click at [19, 20] on icon at bounding box center [23, 18] width 10 height 10
click at [12, 13] on div at bounding box center [22, 20] width 21 height 21
click at [18, 18] on icon at bounding box center [22, 20] width 15 height 15
